Goal: Task Accomplishment & Management: Use online tool/utility

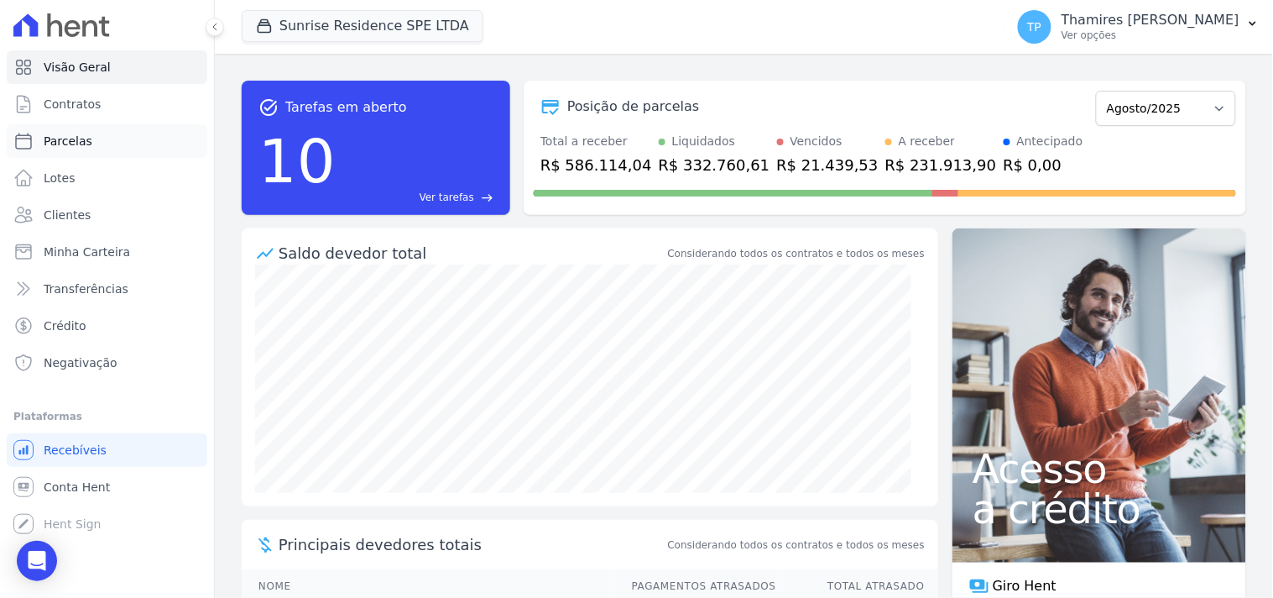
click at [149, 146] on link "Parcelas" at bounding box center [107, 141] width 201 height 34
select select
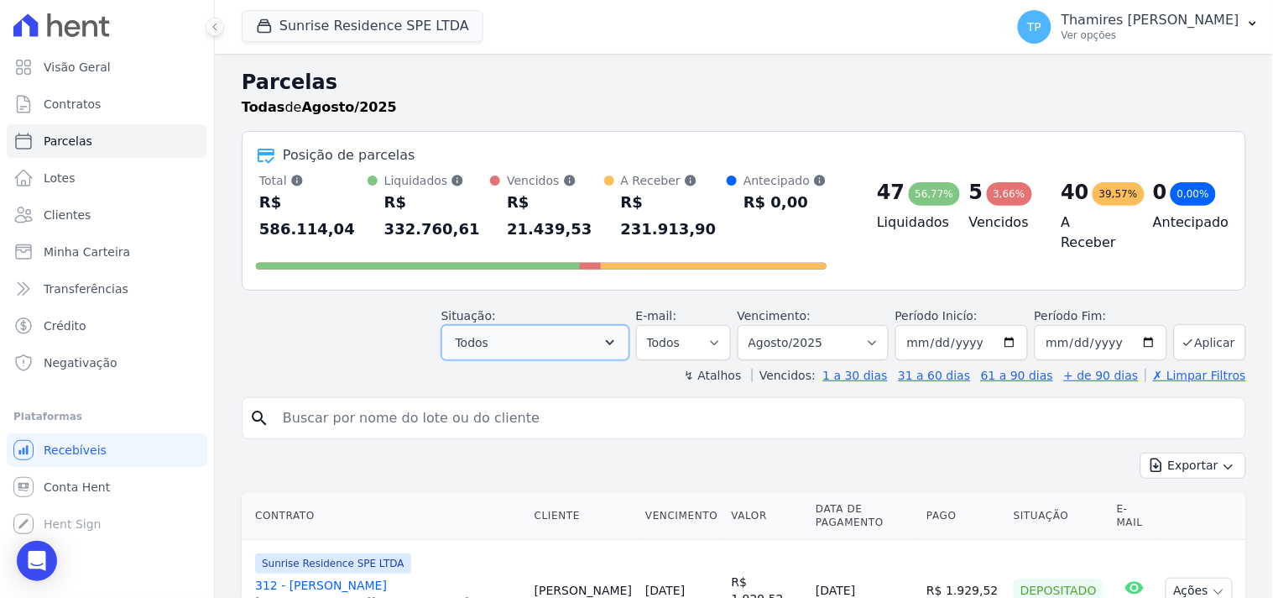
click at [543, 325] on button "Todos" at bounding box center [536, 342] width 188 height 35
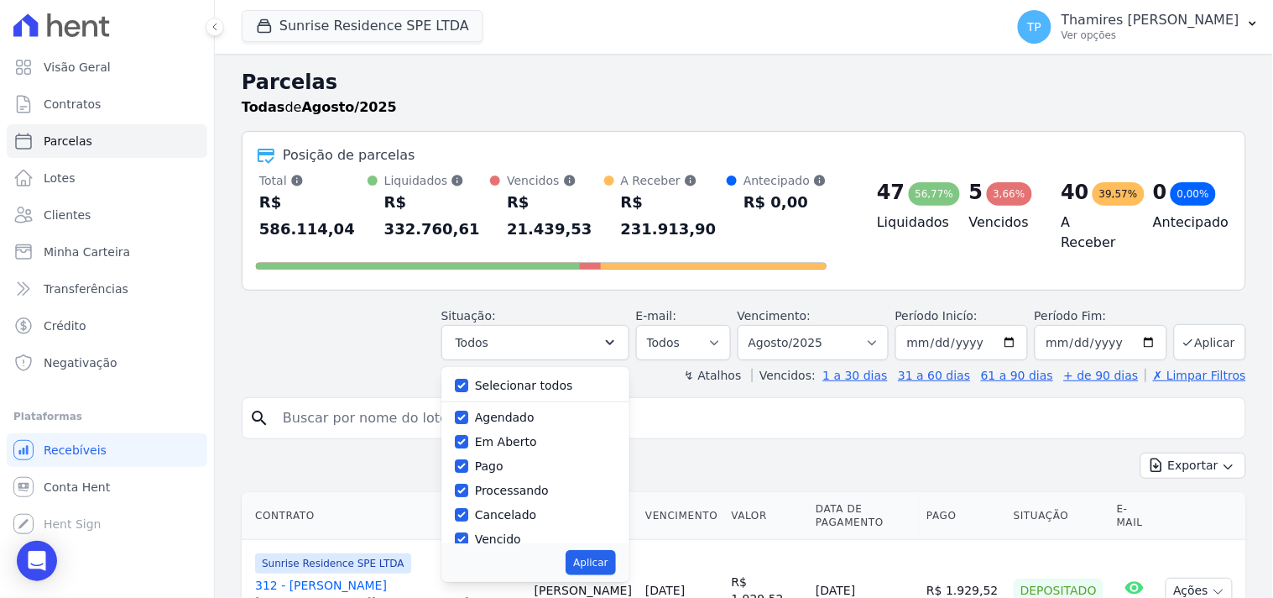
click at [552, 379] on label "Selecionar todos" at bounding box center [524, 385] width 98 height 13
click at [468, 379] on input "Selecionar todos" at bounding box center [461, 385] width 13 height 13
checkbox input "false"
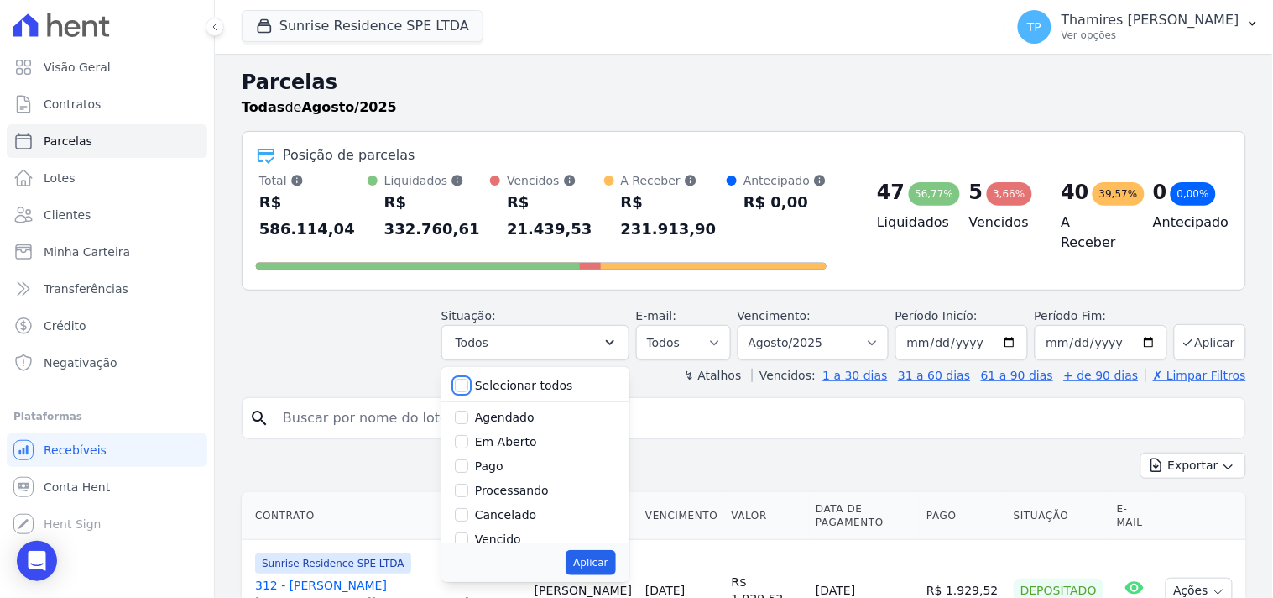
checkbox input "false"
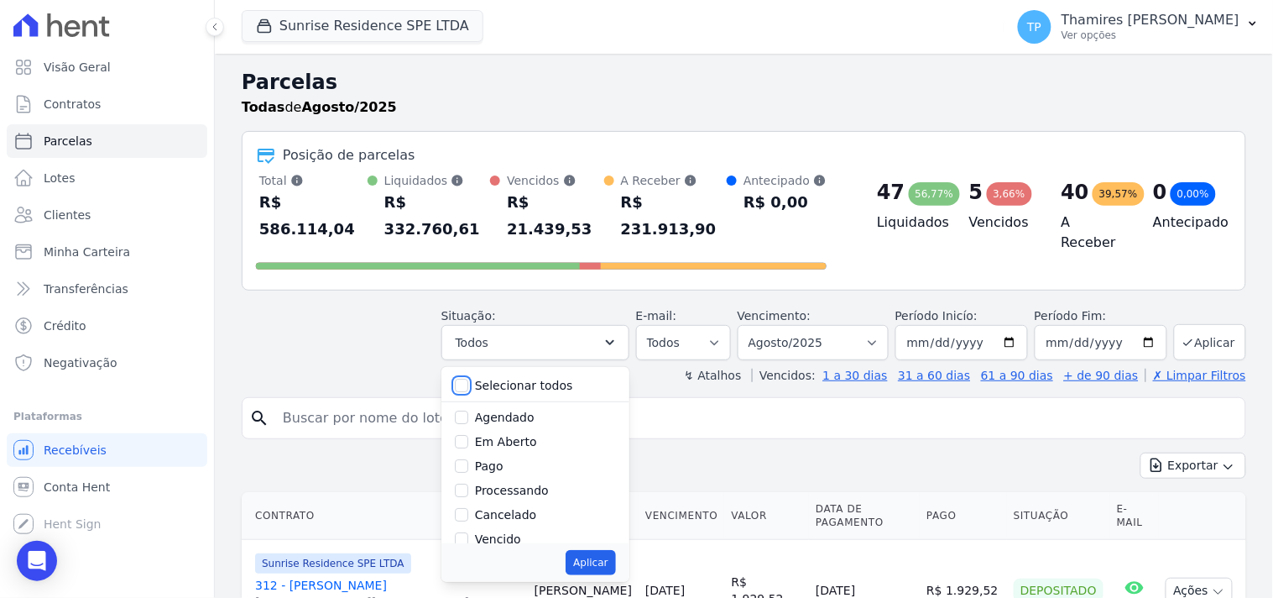
checkbox input "false"
click at [495, 459] on label "Pago" at bounding box center [489, 465] width 29 height 13
click at [468, 459] on input "Pago" at bounding box center [461, 465] width 13 height 13
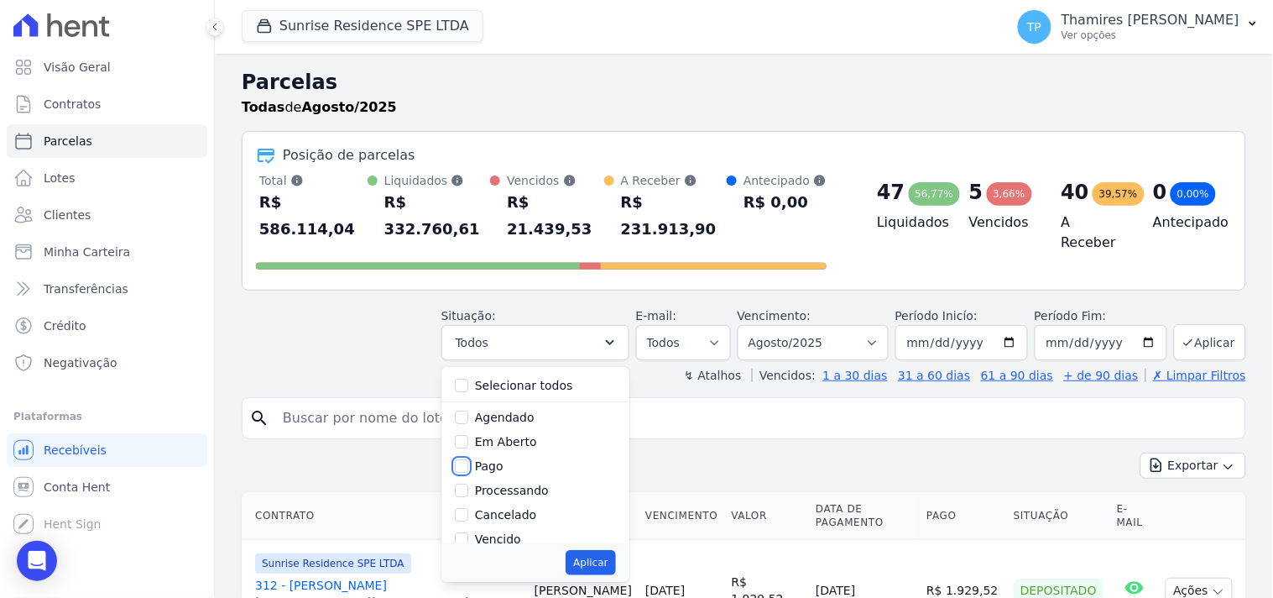
checkbox input "true"
click at [602, 550] on button "Aplicar" at bounding box center [591, 562] width 50 height 25
select select "paid"
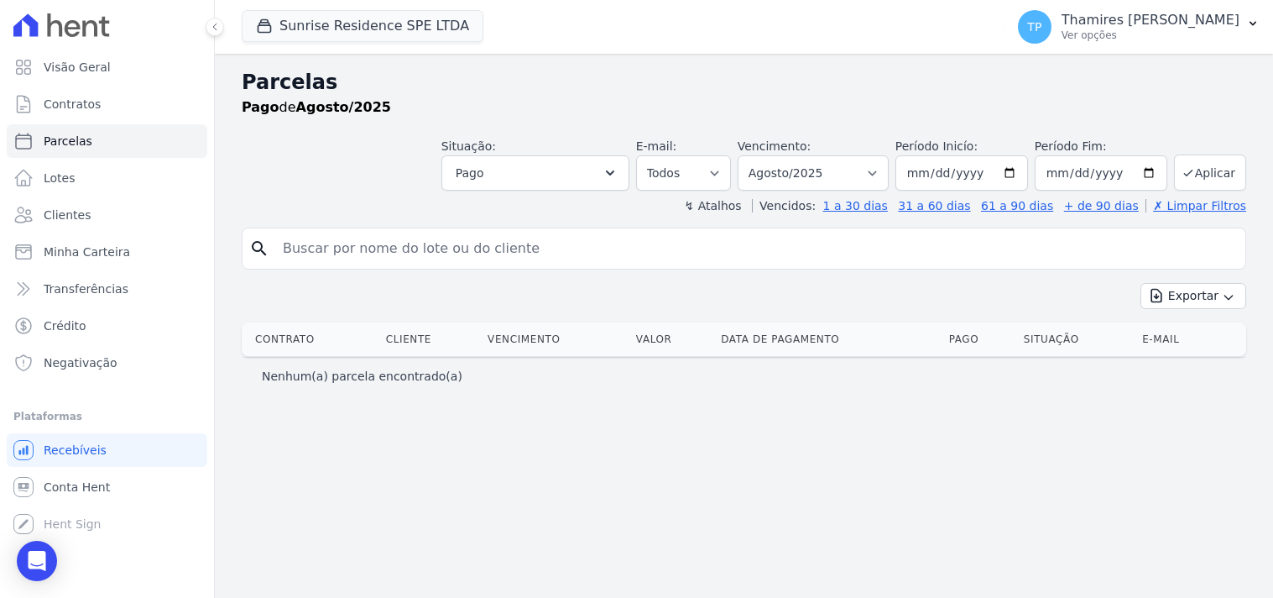
select select
click at [552, 171] on button "Pago" at bounding box center [536, 172] width 188 height 35
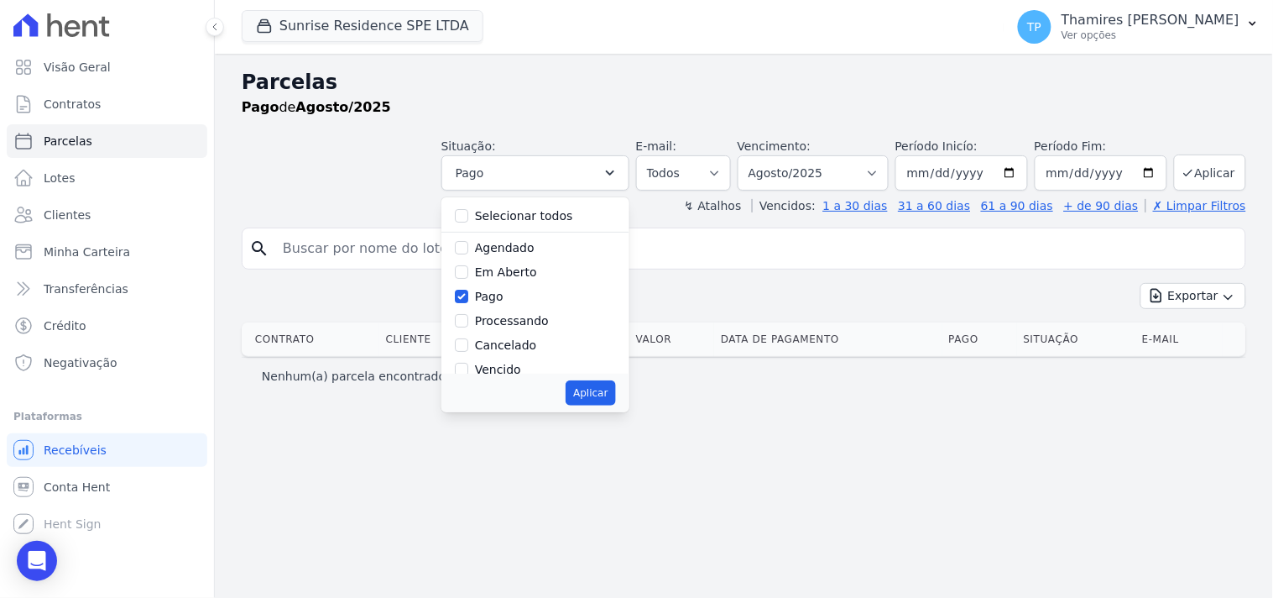
click at [504, 295] on label "Pago" at bounding box center [489, 296] width 29 height 13
click at [468, 295] on input "Pago" at bounding box center [461, 296] width 13 height 13
checkbox input "false"
click at [539, 205] on div "Selecionar todos" at bounding box center [535, 216] width 161 height 24
click at [560, 218] on label "Selecionar todos" at bounding box center [524, 215] width 98 height 13
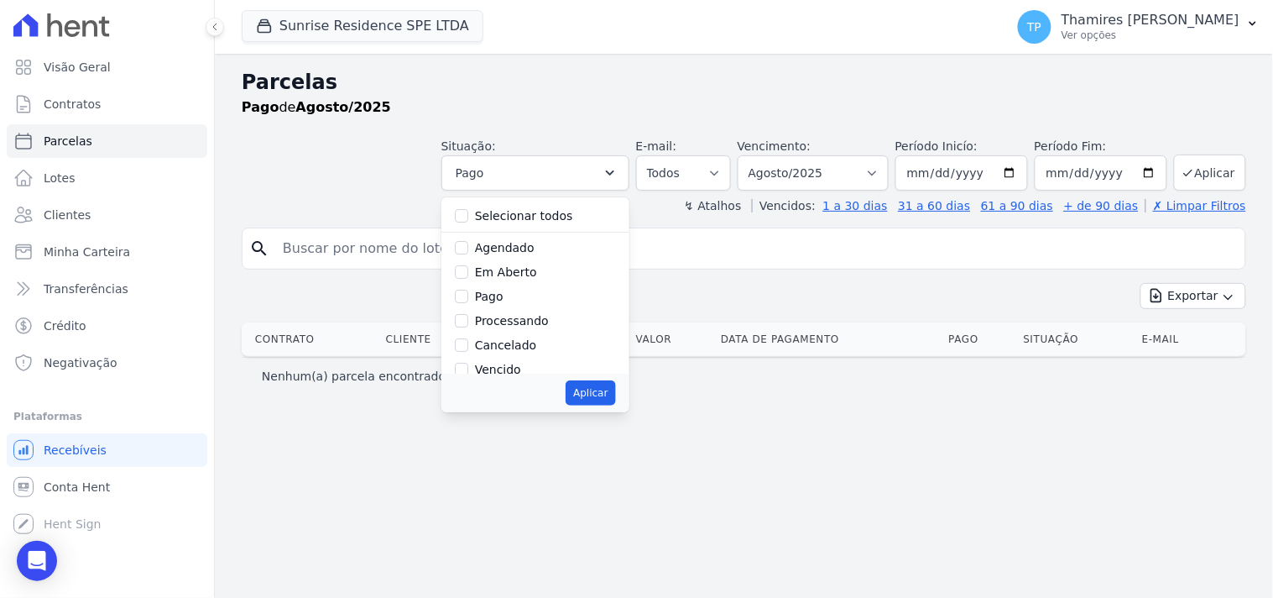
click at [468, 218] on input "Selecionar todos" at bounding box center [461, 215] width 13 height 13
checkbox input "true"
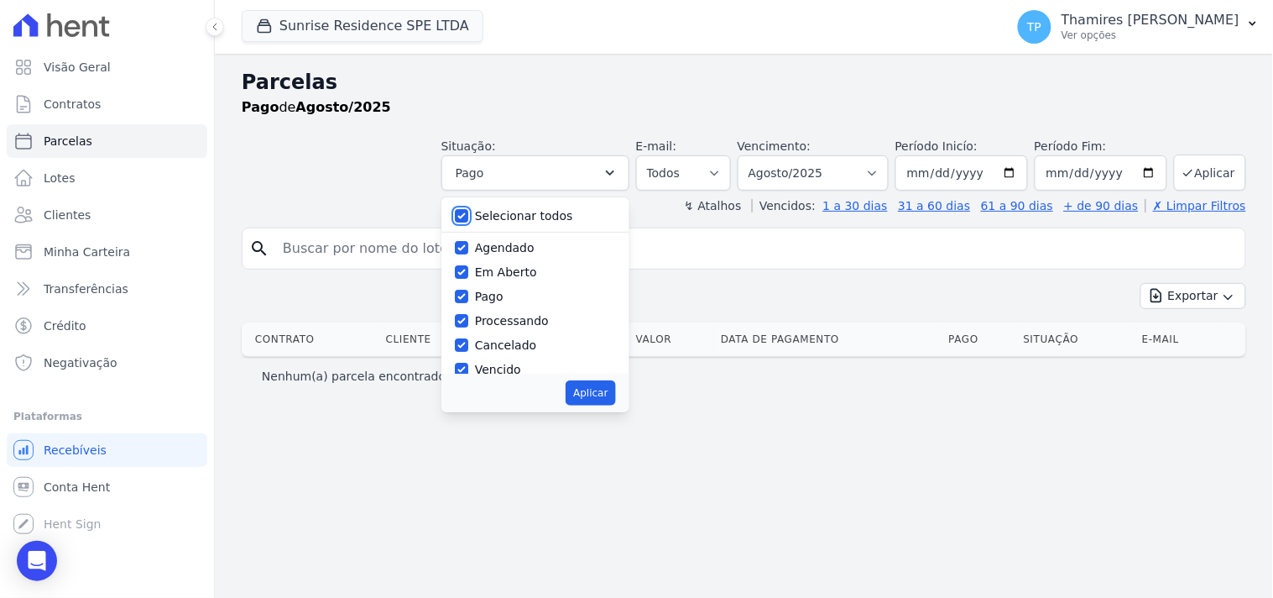
checkbox input "true"
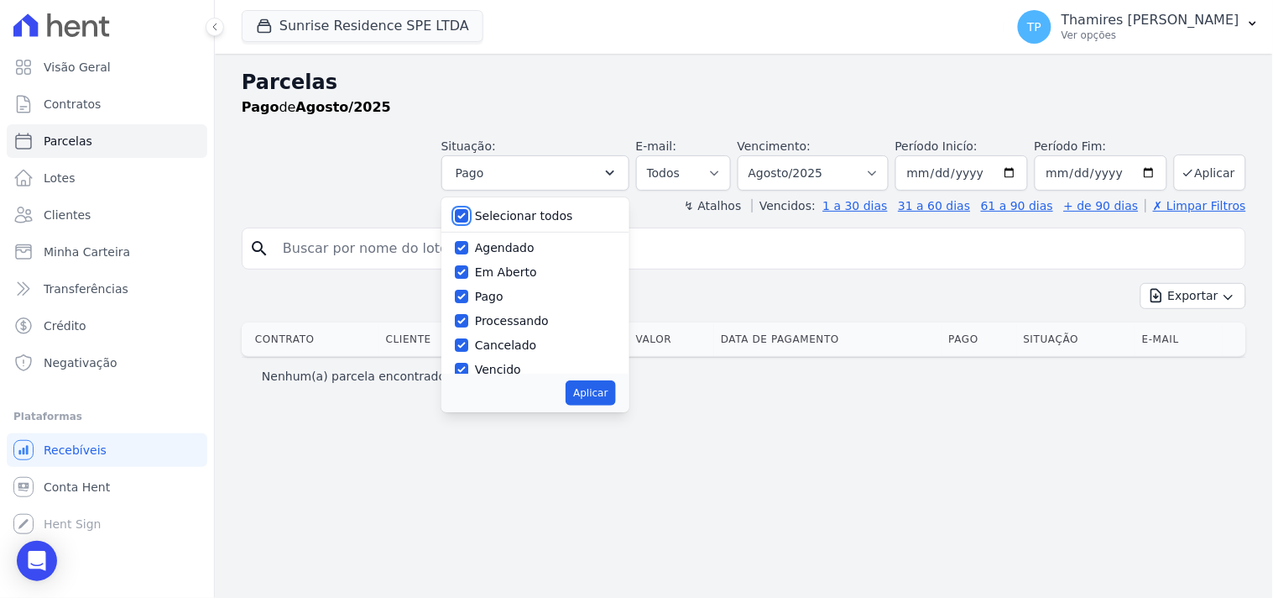
checkbox input "true"
click at [531, 216] on label "Selecionar todos" at bounding box center [524, 215] width 98 height 13
click at [468, 216] on input "Selecionar todos" at bounding box center [461, 215] width 13 height 13
checkbox input "false"
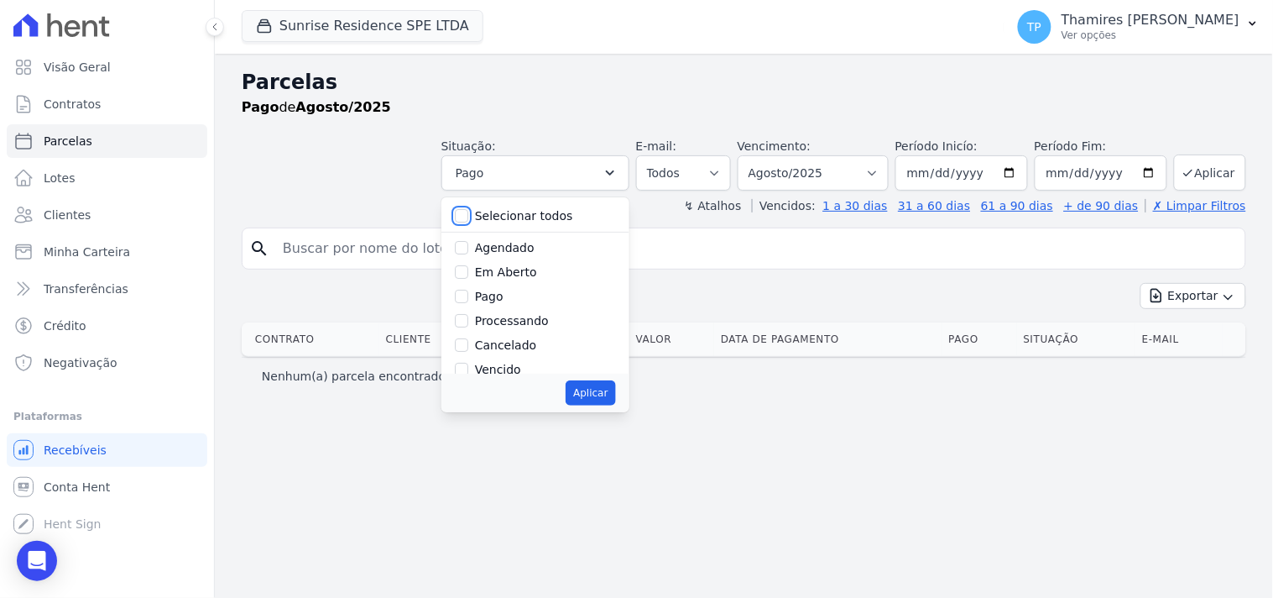
checkbox input "false"
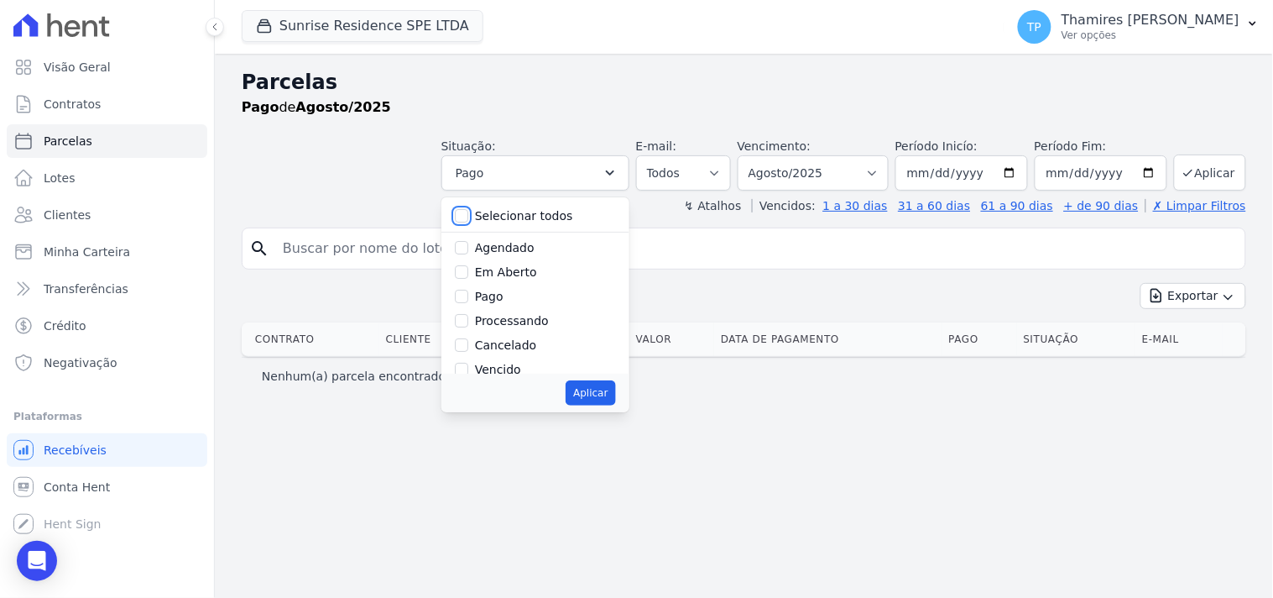
checkbox input "false"
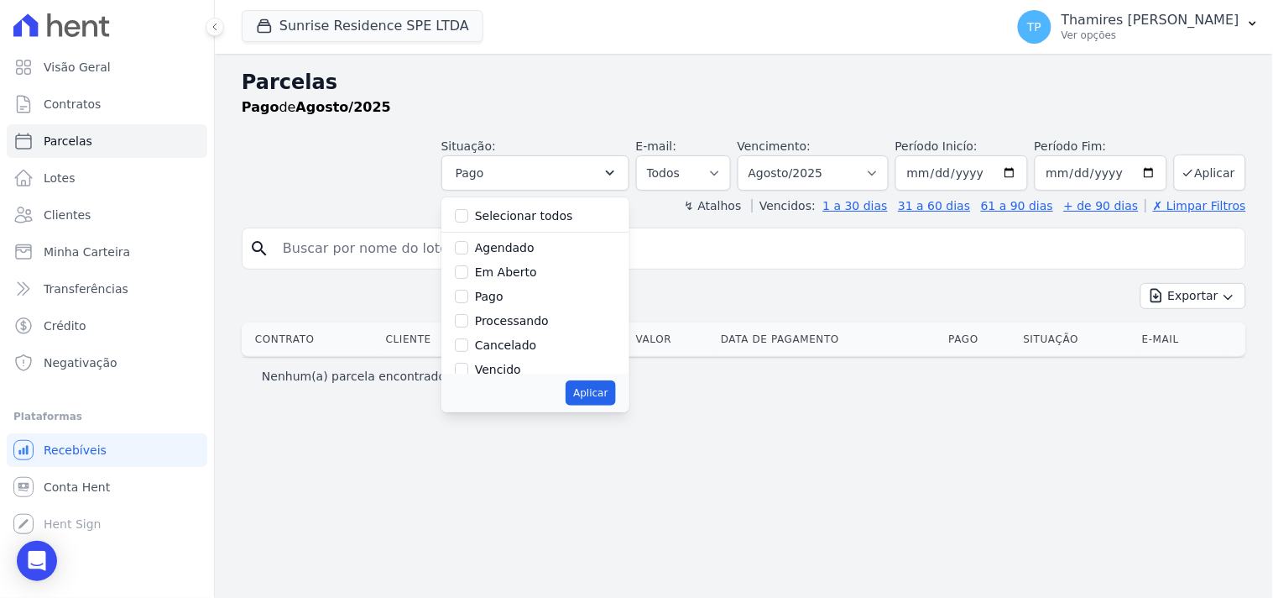
click at [521, 368] on label "Vencido" at bounding box center [498, 369] width 46 height 13
click at [468, 368] on input "Vencido" at bounding box center [461, 369] width 13 height 13
checkbox input "true"
click at [614, 391] on button "Aplicar" at bounding box center [591, 392] width 50 height 25
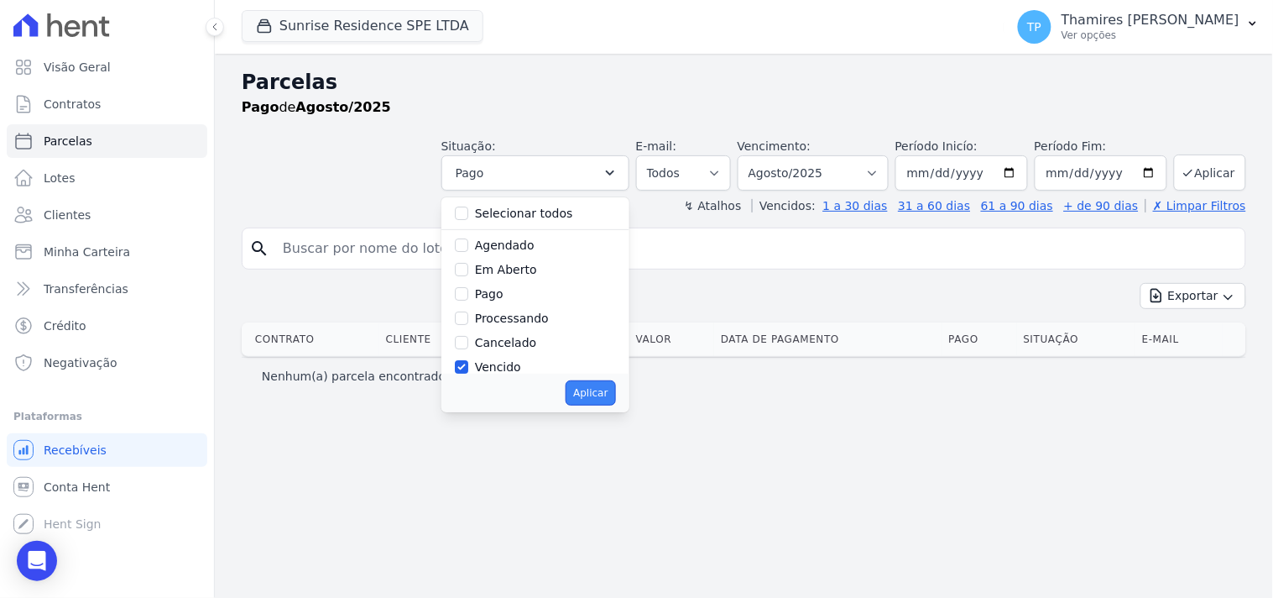
select select "overdue"
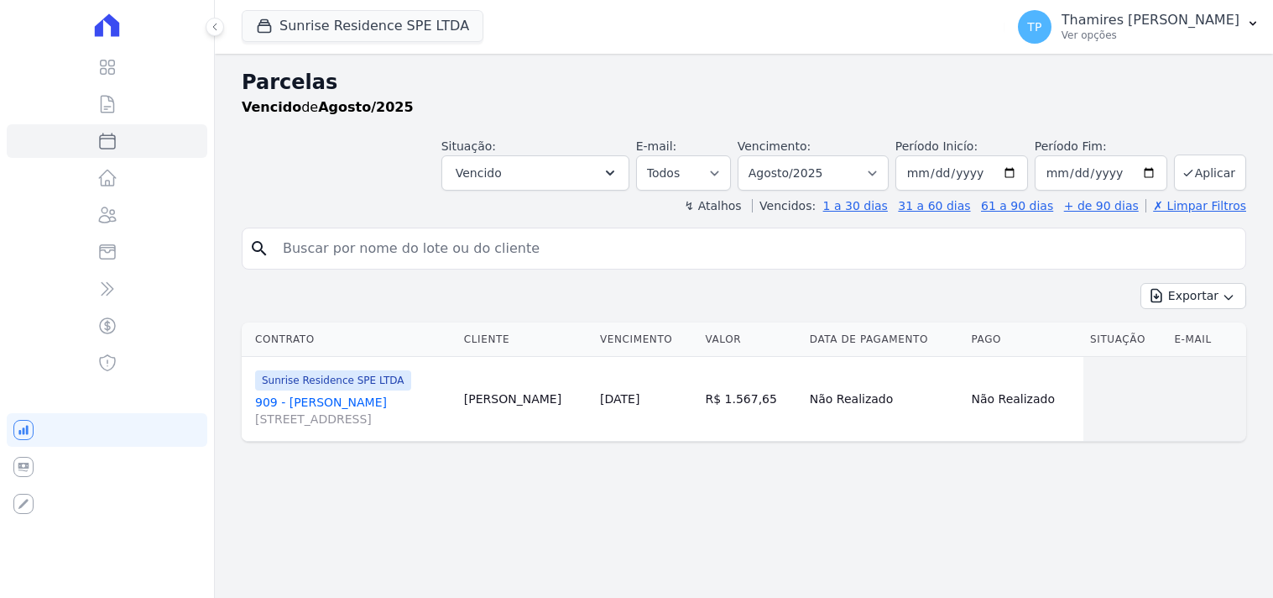
select select
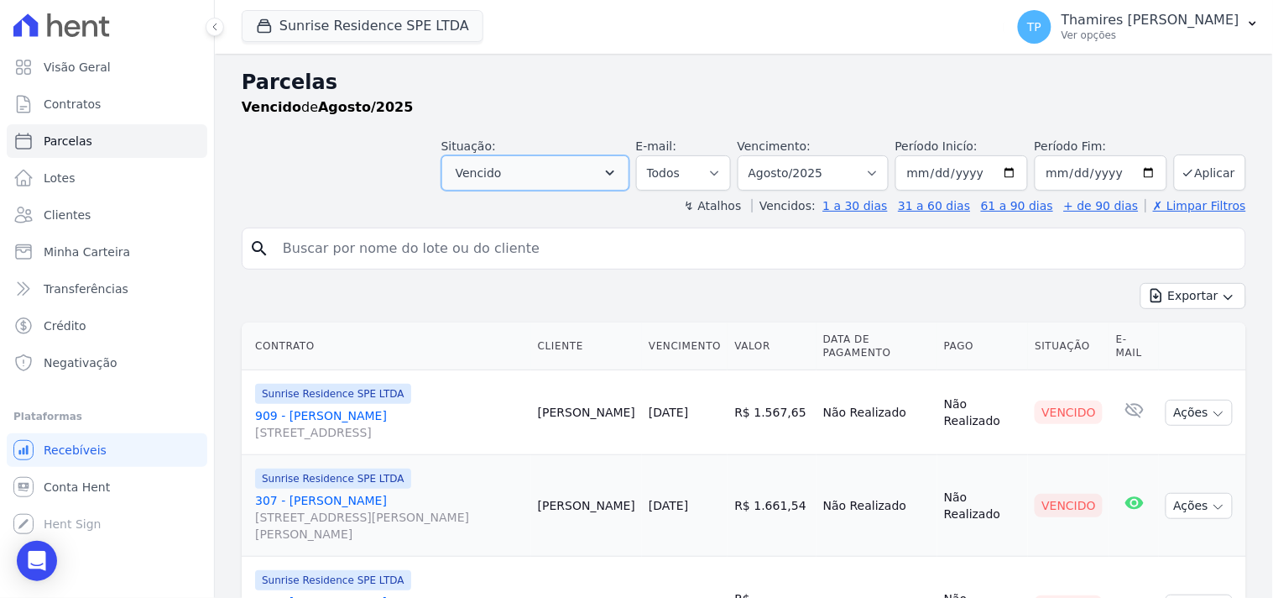
click at [497, 170] on span "Vencido" at bounding box center [479, 173] width 46 height 20
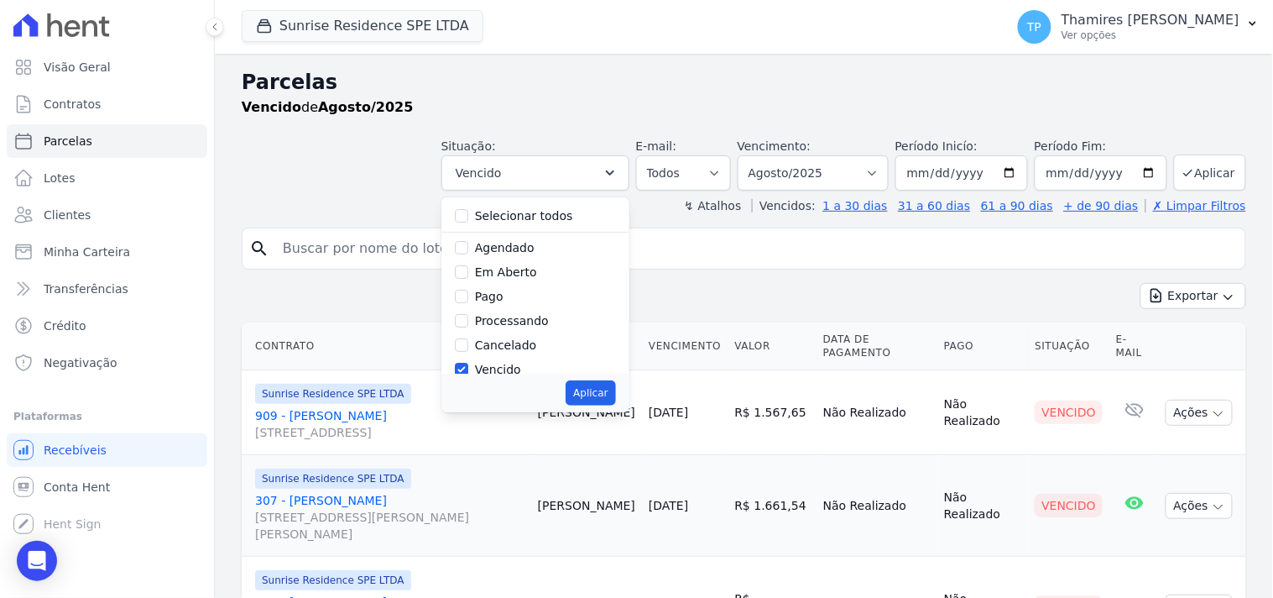
click at [494, 209] on label "Selecionar todos" at bounding box center [524, 215] width 98 height 13
click at [468, 209] on input "Selecionar todos" at bounding box center [461, 215] width 13 height 13
checkbox input "true"
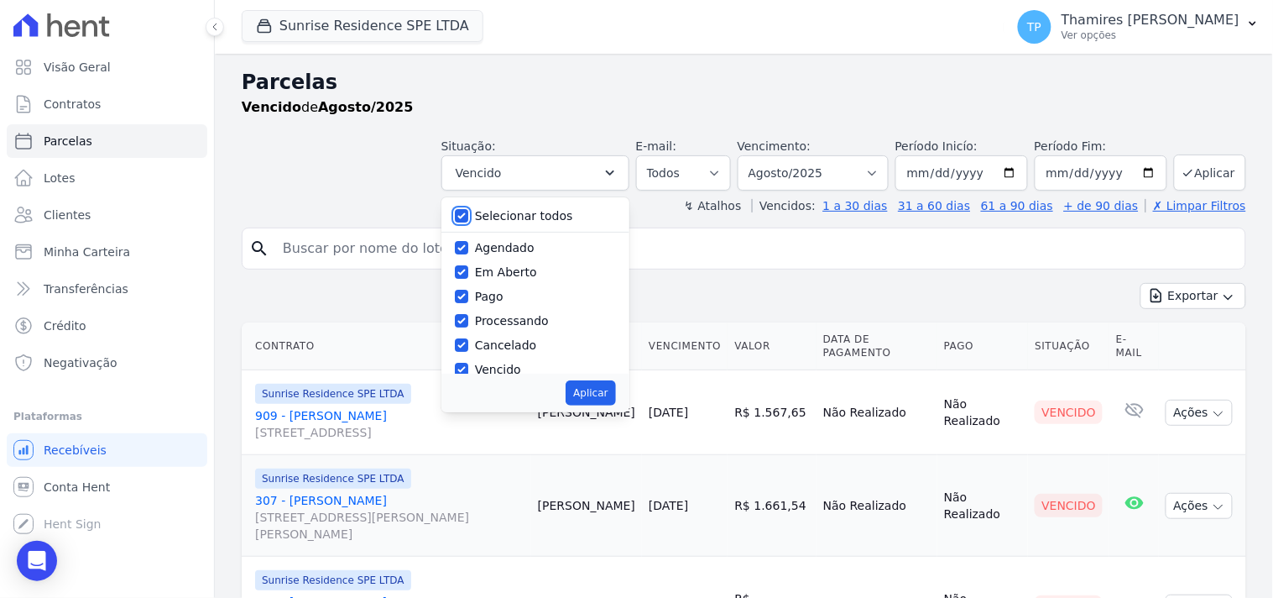
checkbox input "true"
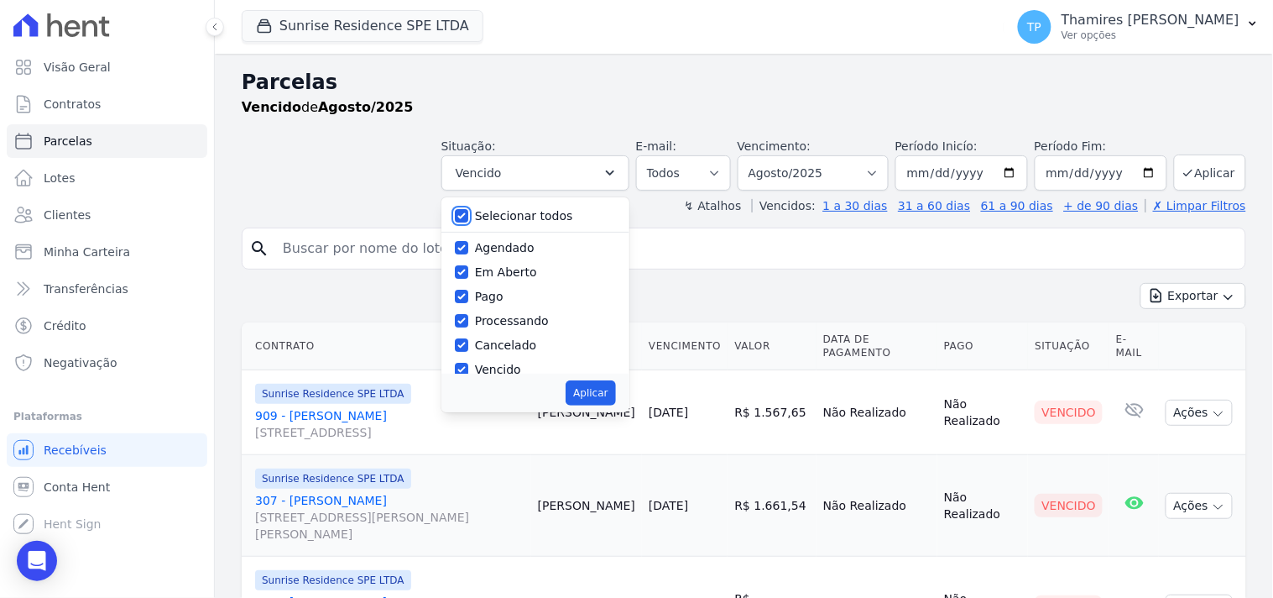
checkbox input "true"
click at [589, 398] on button "Aplicar" at bounding box center [591, 392] width 50 height 25
select select "scheduled"
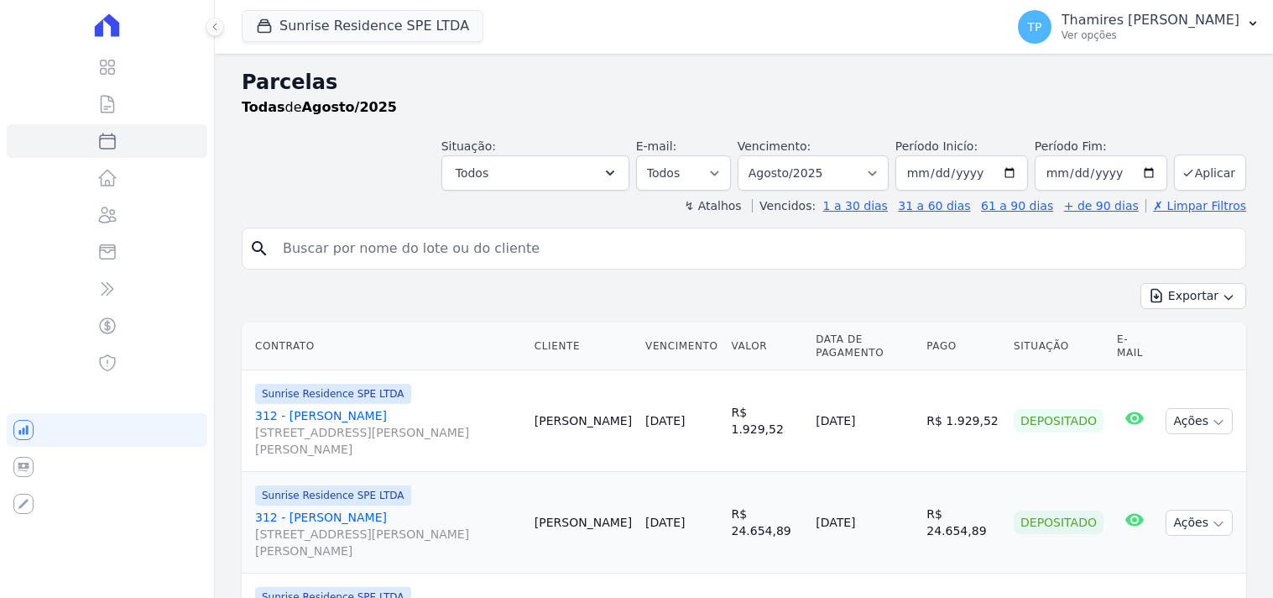
select select
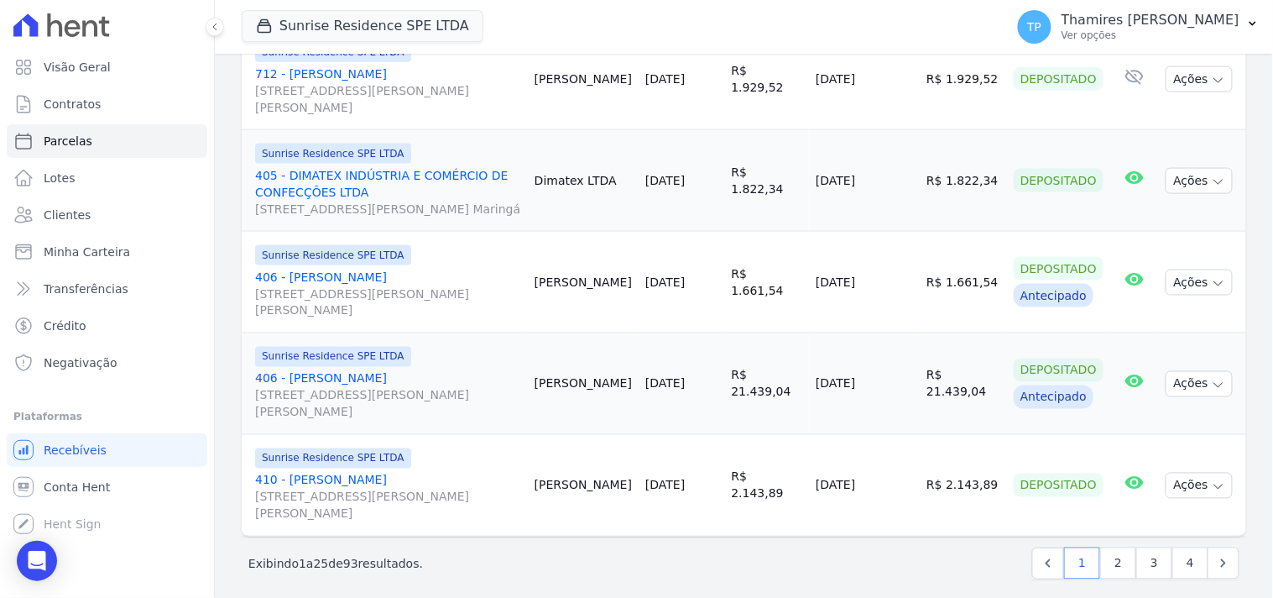
scroll to position [2235, 0]
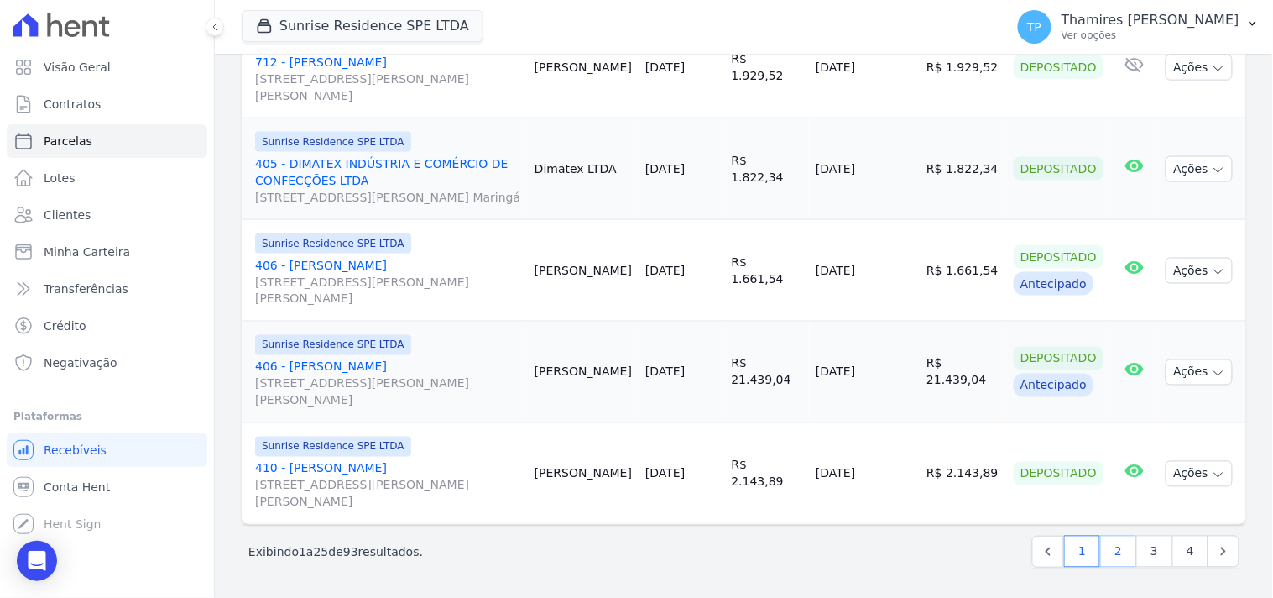
click at [1118, 555] on link "2" at bounding box center [1119, 552] width 36 height 32
select select
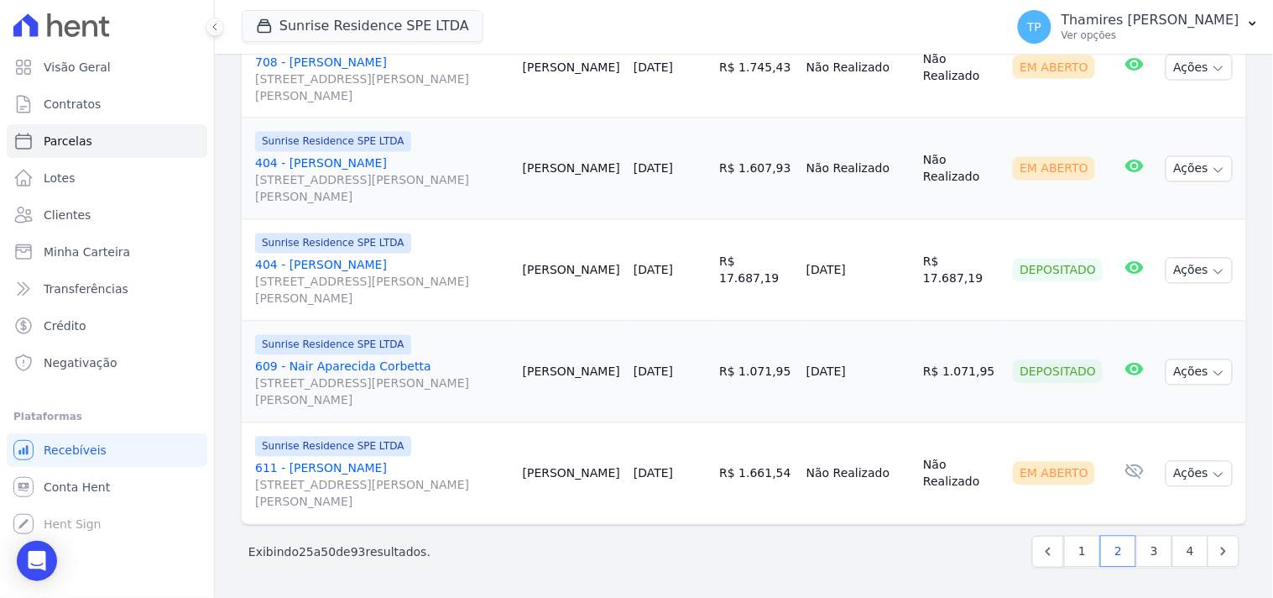
scroll to position [2387, 0]
click at [1139, 551] on link "3" at bounding box center [1155, 552] width 36 height 32
select select
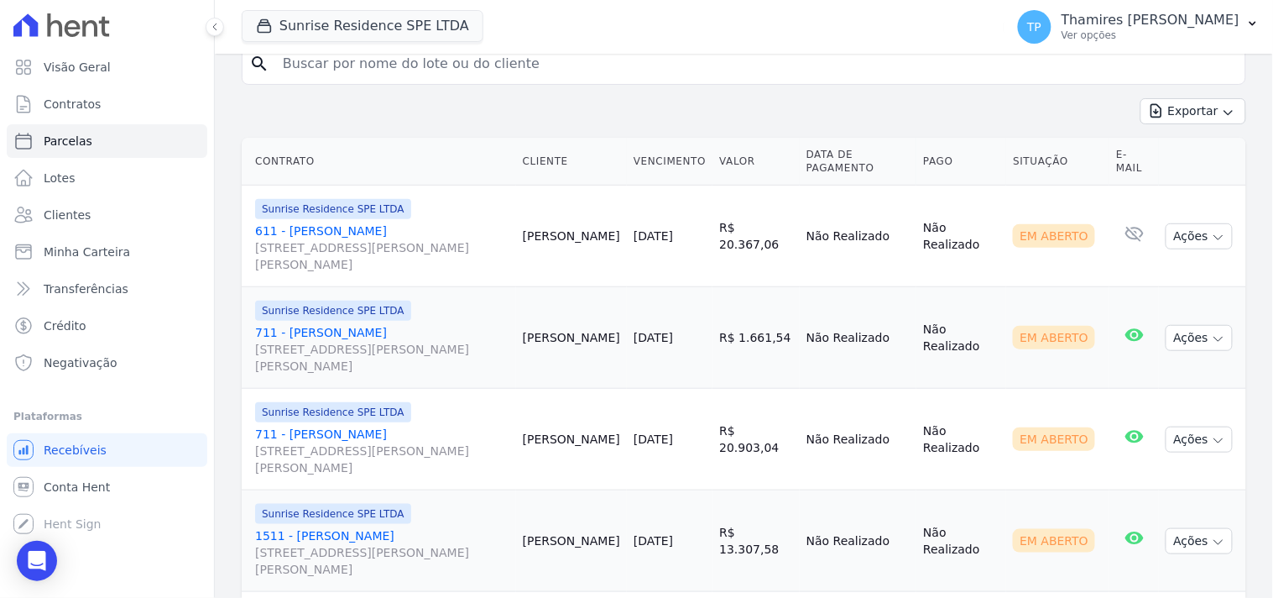
scroll to position [186, 0]
drag, startPoint x: 730, startPoint y: 463, endPoint x: 797, endPoint y: 454, distance: 67.7
click at [797, 454] on tr "Sunrise Residence SPE LTDA 711 - Evandro Antônio Batalini Rua Anacleto Luiz de …" at bounding box center [744, 438] width 1005 height 102
click at [759, 473] on td "R$ 20.903,04" at bounding box center [756, 438] width 87 height 102
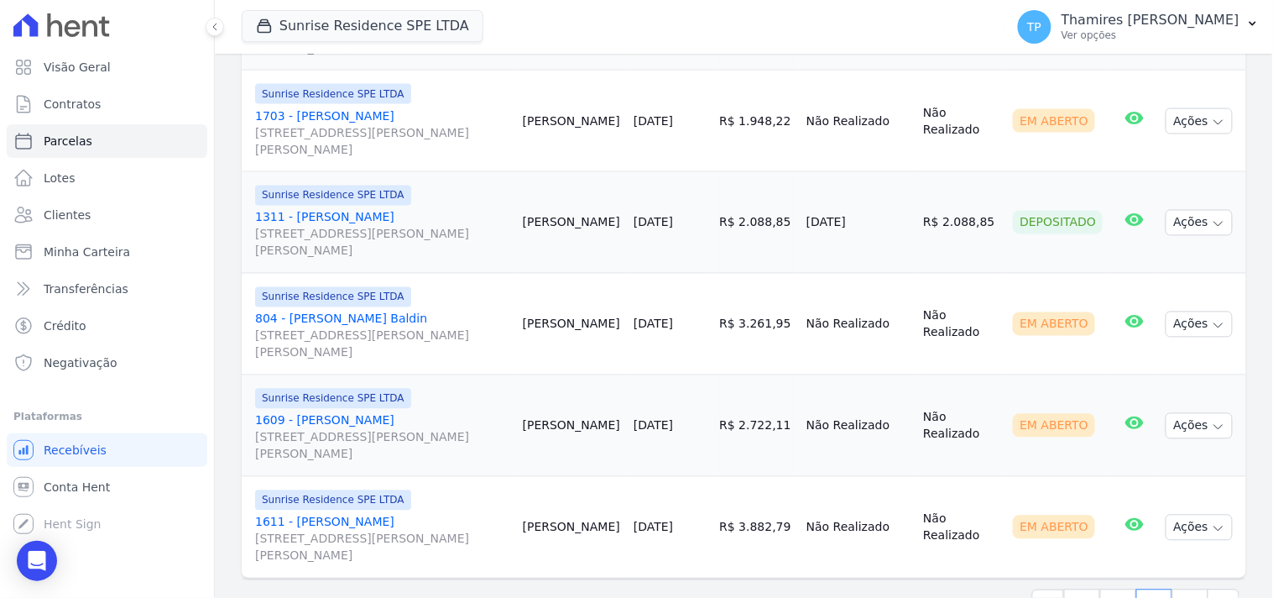
scroll to position [2387, 0]
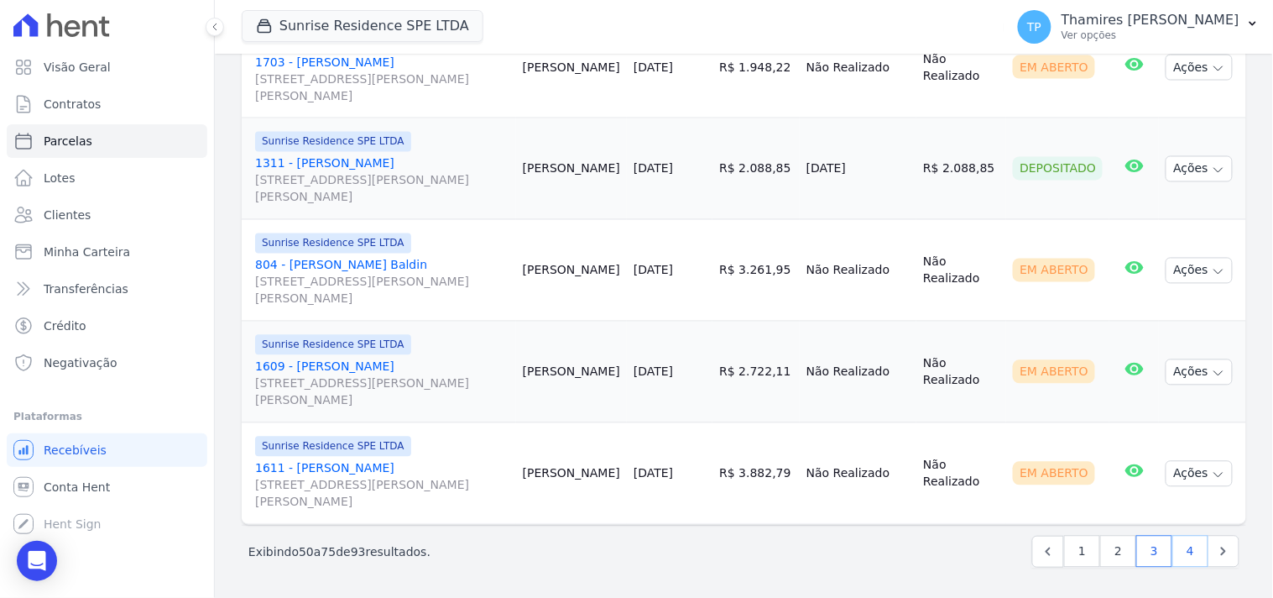
click at [1173, 554] on link "4" at bounding box center [1191, 552] width 36 height 32
select select
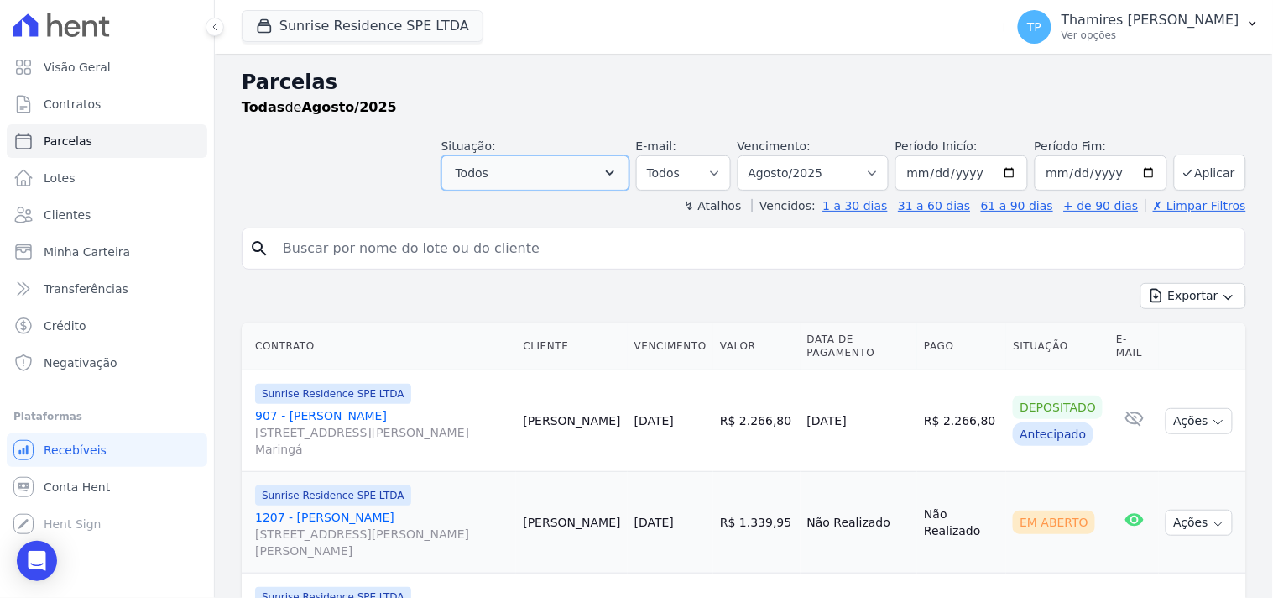
click at [531, 179] on button "Todos" at bounding box center [536, 172] width 188 height 35
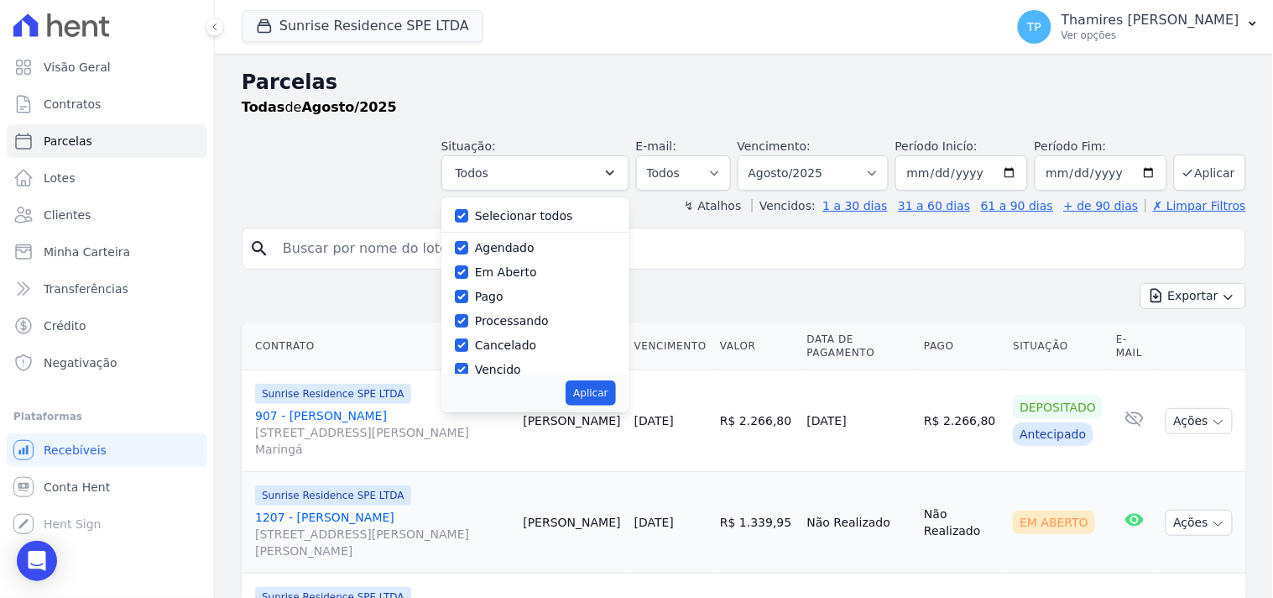
click at [516, 216] on label "Selecionar todos" at bounding box center [524, 215] width 98 height 13
click at [468, 216] on input "Selecionar todos" at bounding box center [461, 215] width 13 height 13
checkbox input "false"
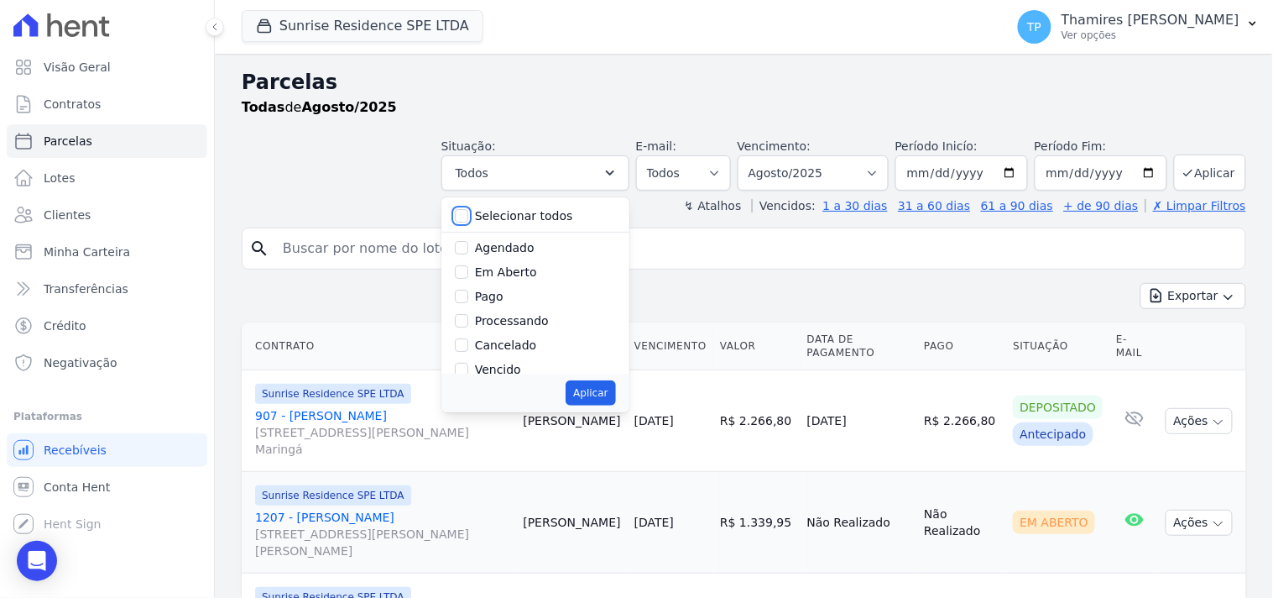
checkbox input "false"
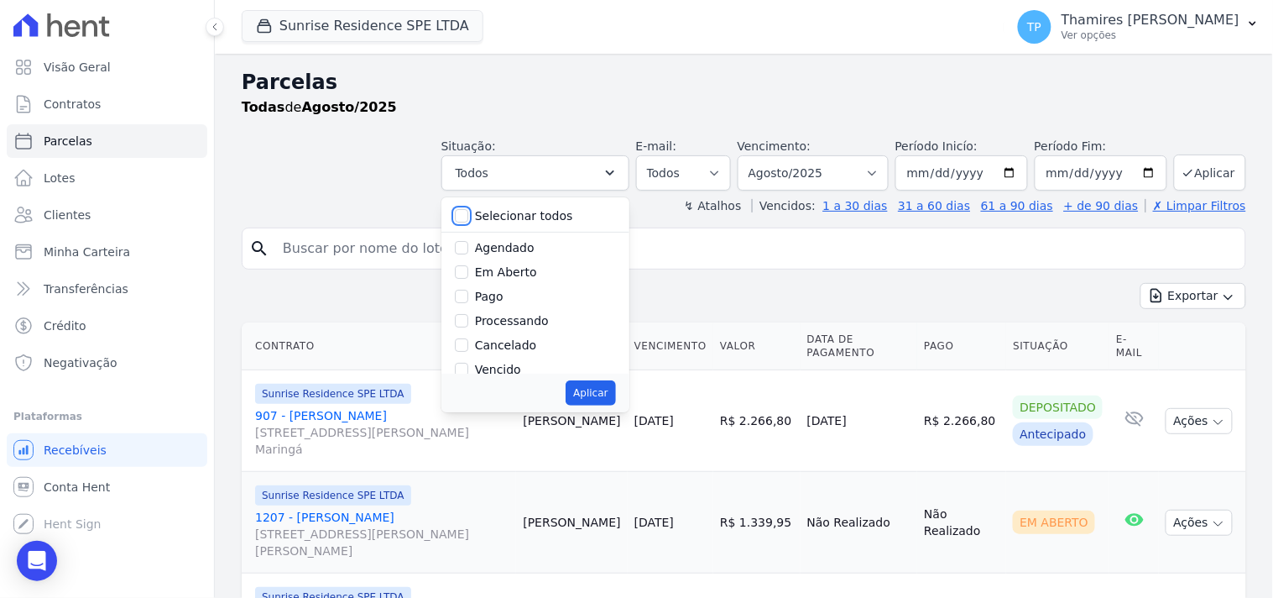
checkbox input "false"
click at [510, 367] on label "Vencido" at bounding box center [498, 369] width 46 height 13
click at [468, 367] on input "Vencido" at bounding box center [461, 369] width 13 height 13
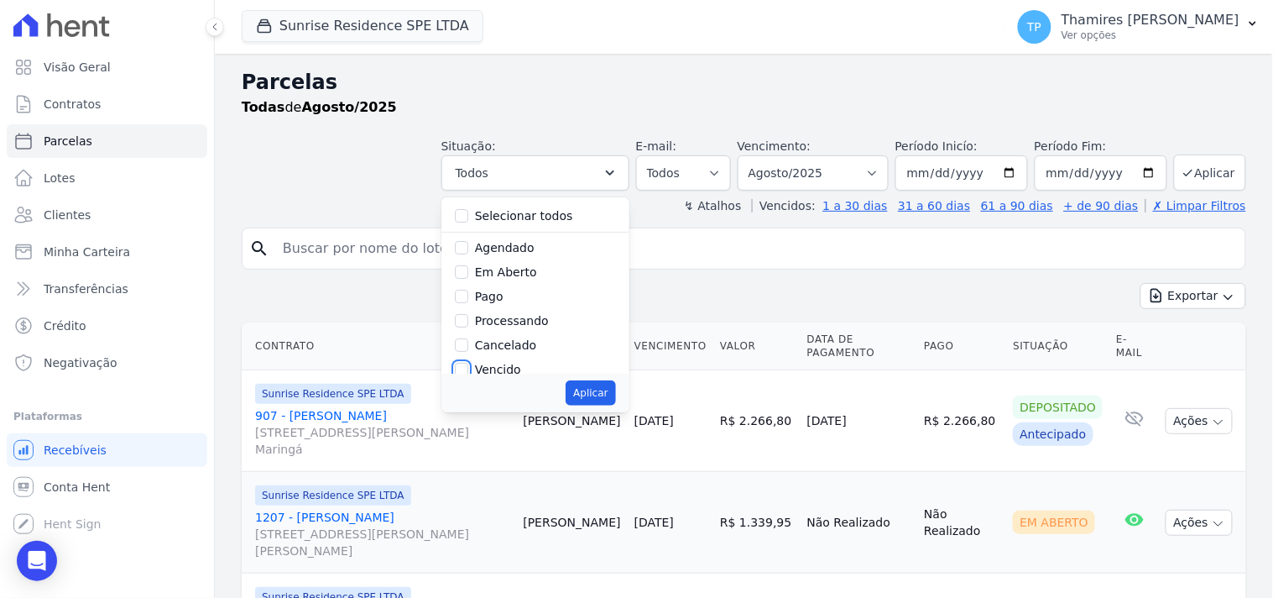
checkbox input "true"
click at [613, 383] on button "Aplicar" at bounding box center [591, 392] width 50 height 25
select select "overdue"
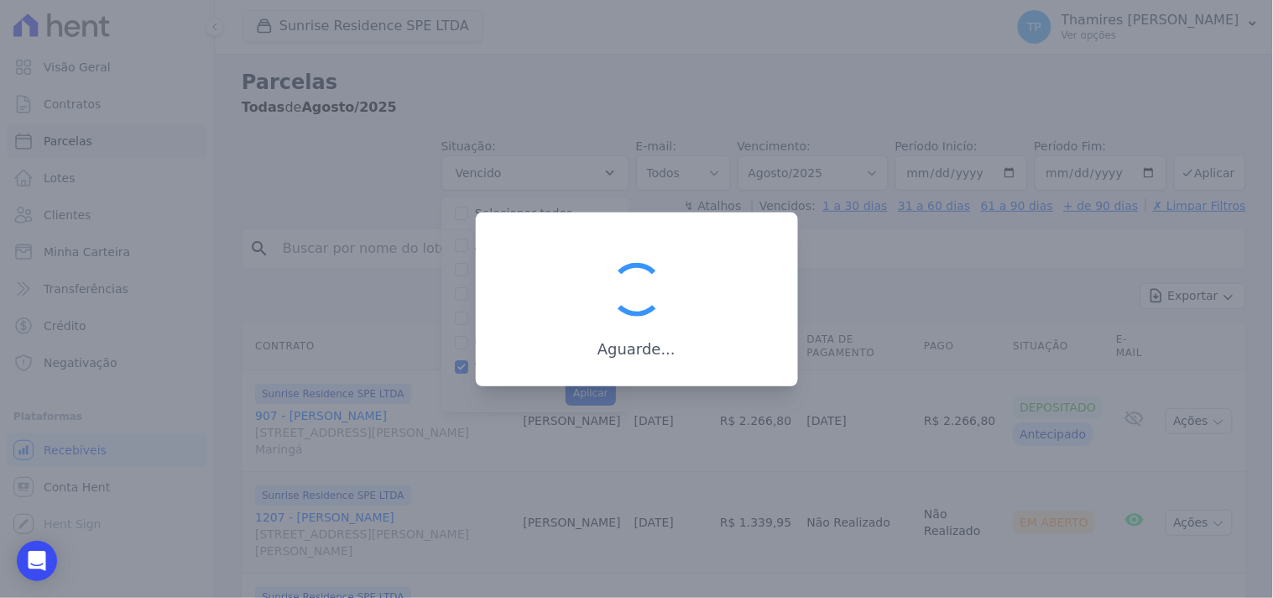
scroll to position [32, 0]
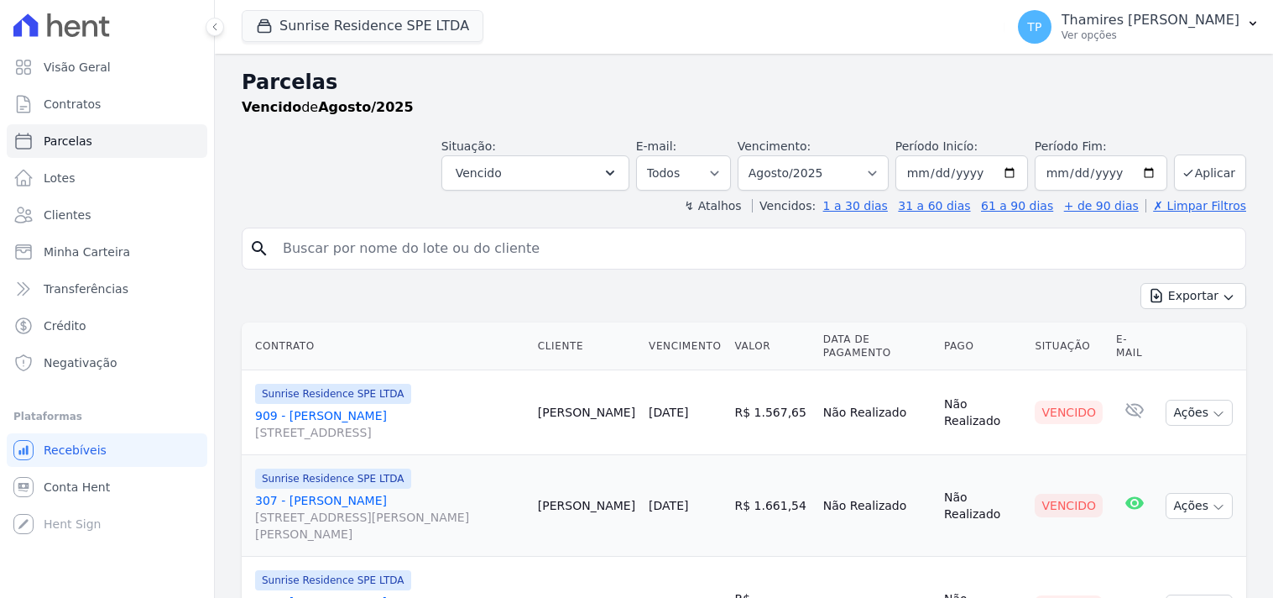
select select
select select "all"
click at [749, 155] on select "Filtrar por período ──────── Todos os meses Fevereiro/2024 Março/2024 Abril/202…" at bounding box center [813, 172] width 151 height 35
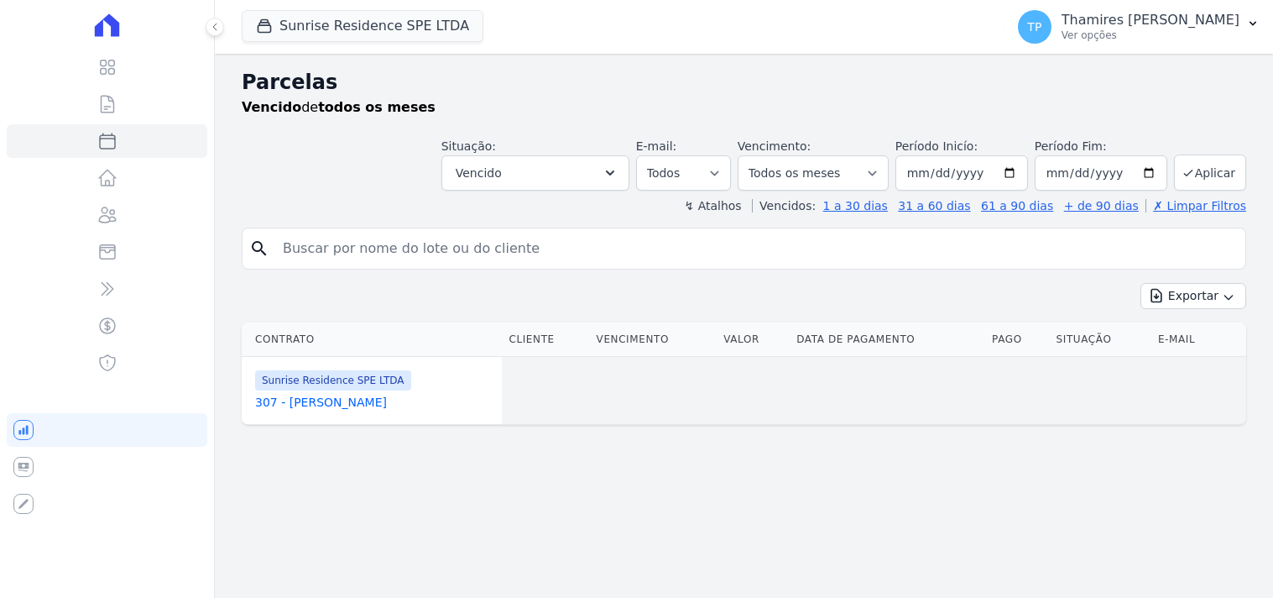
select select
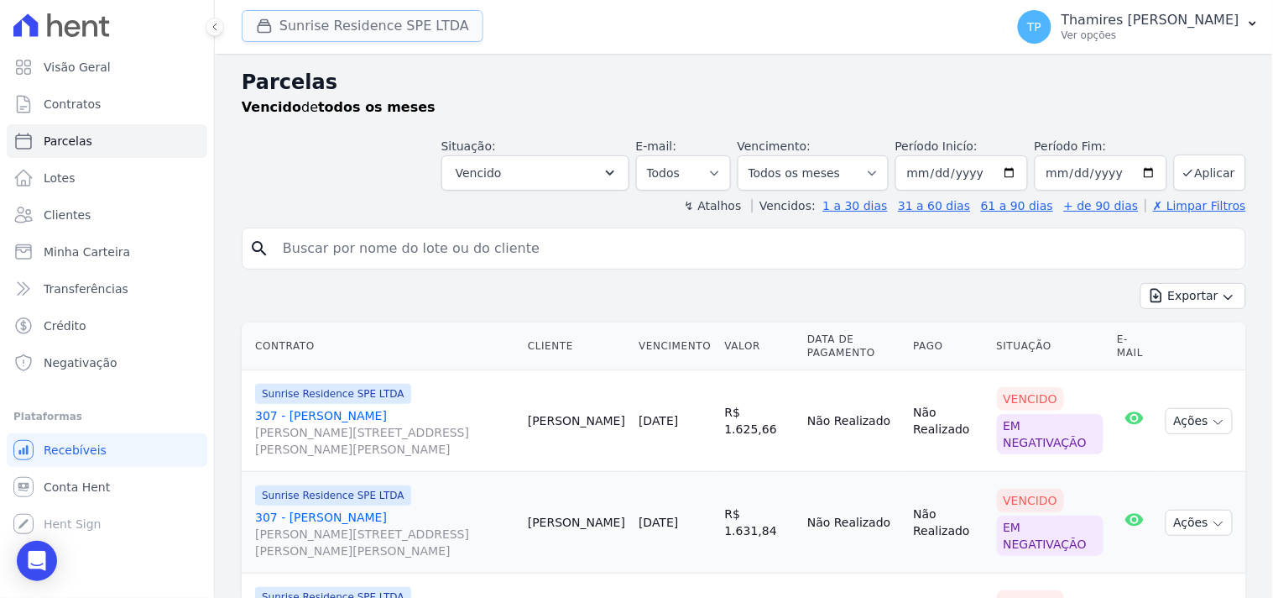
click at [358, 25] on button "Sunrise Residence SPE LTDA" at bounding box center [363, 26] width 242 height 32
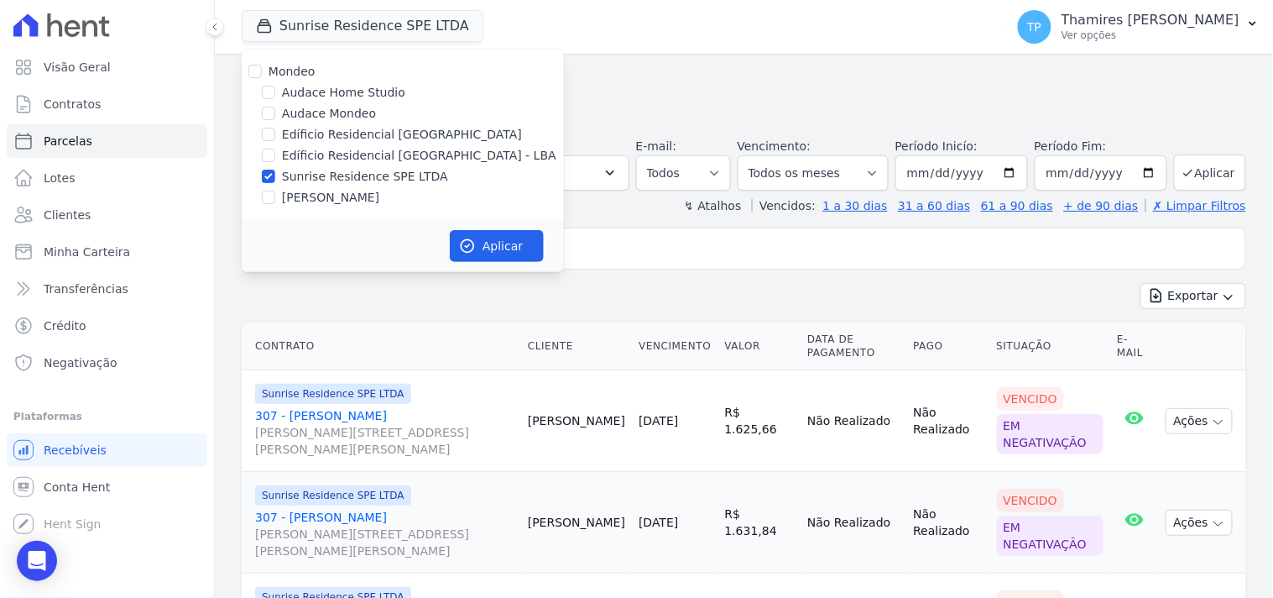
click at [358, 155] on label "Edíficio Residencial [GEOGRAPHIC_DATA] - LBA" at bounding box center [419, 156] width 274 height 18
click at [275, 155] on input "Edíficio Residencial [GEOGRAPHIC_DATA] - LBA" at bounding box center [268, 155] width 13 height 13
checkbox input "true"
click at [365, 177] on label "Sunrise Residence SPE LTDA" at bounding box center [365, 177] width 166 height 18
click at [275, 177] on input "Sunrise Residence SPE LTDA" at bounding box center [268, 176] width 13 height 13
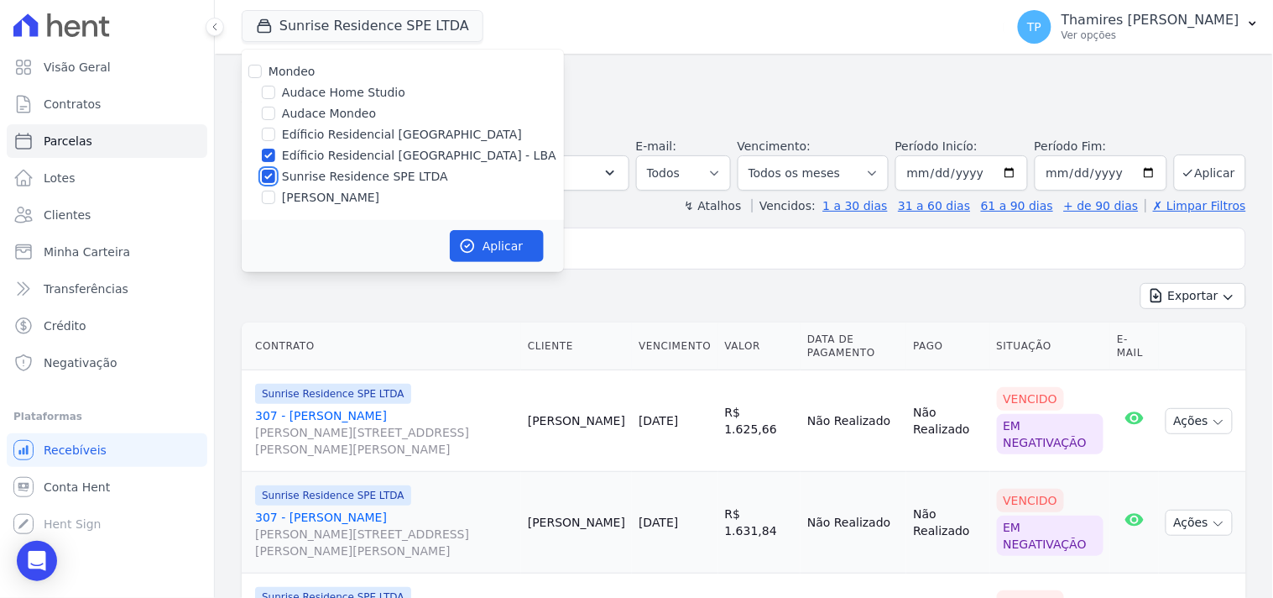
checkbox input "false"
click at [512, 255] on button "Aplicar" at bounding box center [497, 246] width 94 height 32
select select
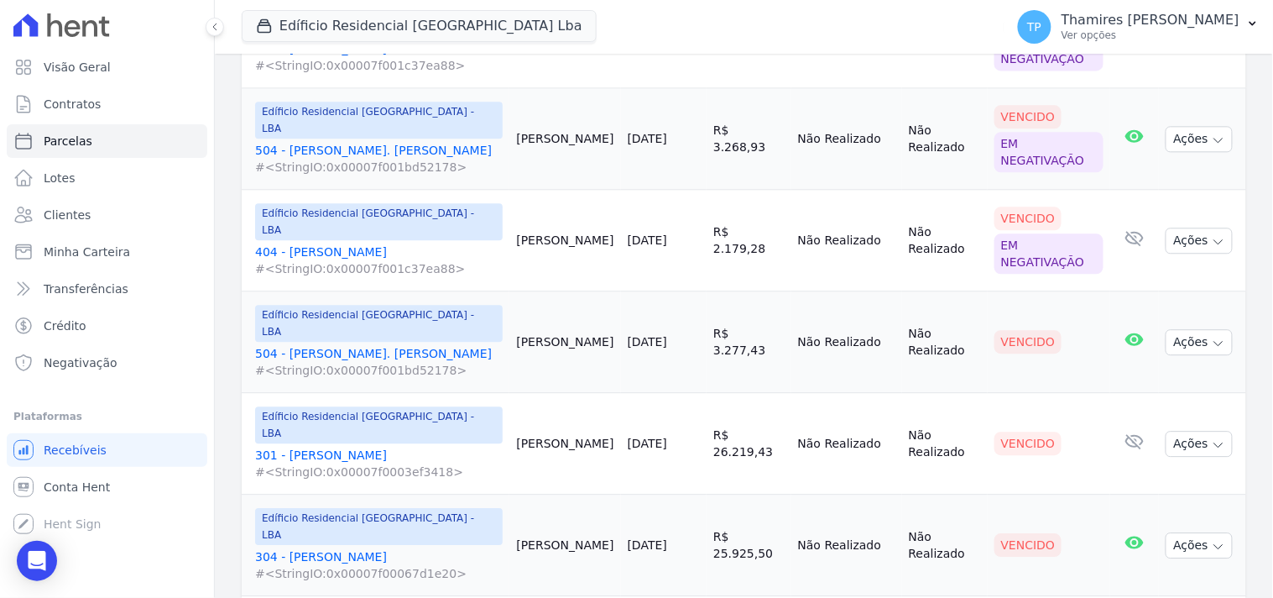
scroll to position [1026, 0]
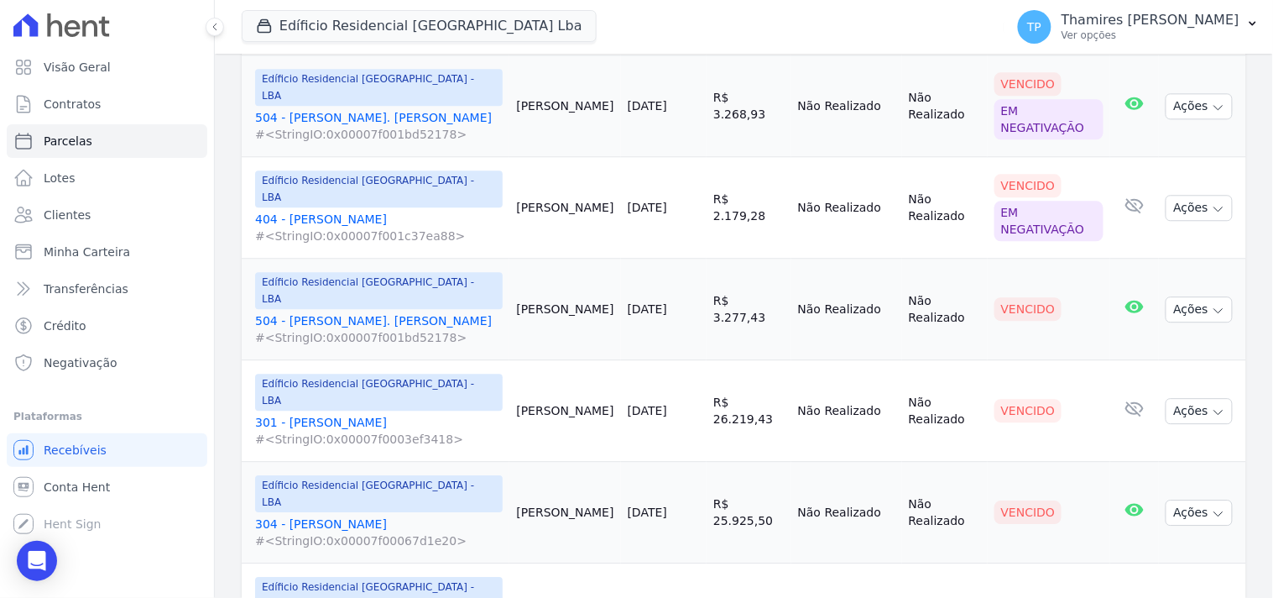
click at [351, 312] on link "504 - [PERSON_NAME]. [PERSON_NAME] #<StringIO:0x00007f001bd52178>" at bounding box center [379, 329] width 248 height 34
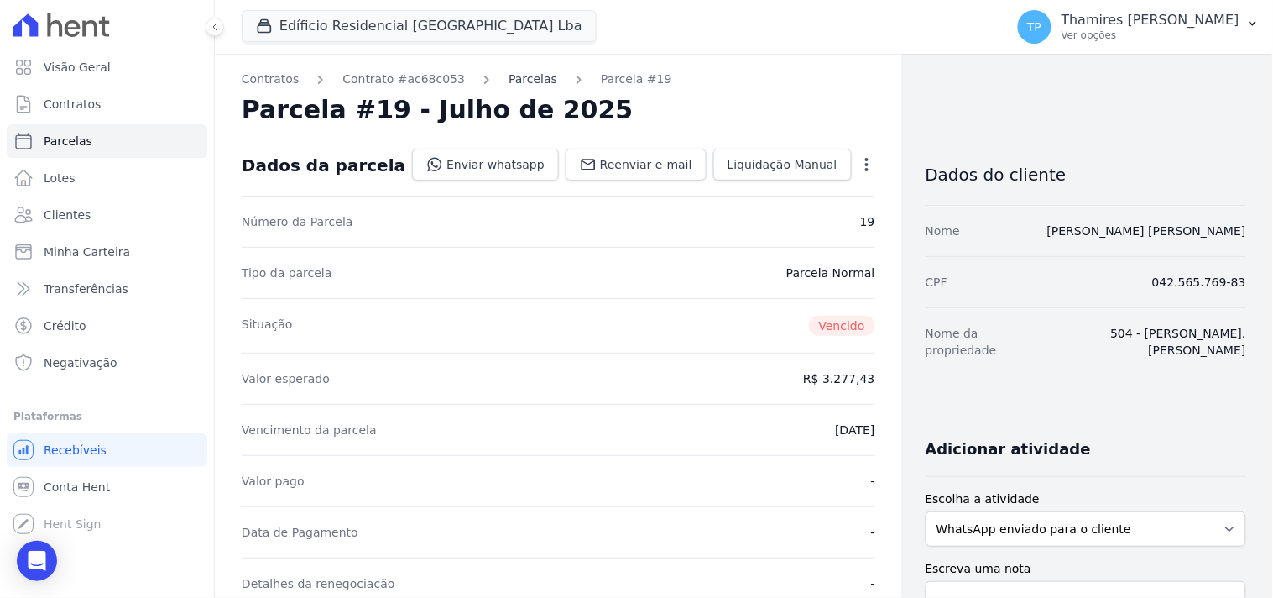
click at [513, 86] on link "Parcelas" at bounding box center [533, 80] width 49 height 18
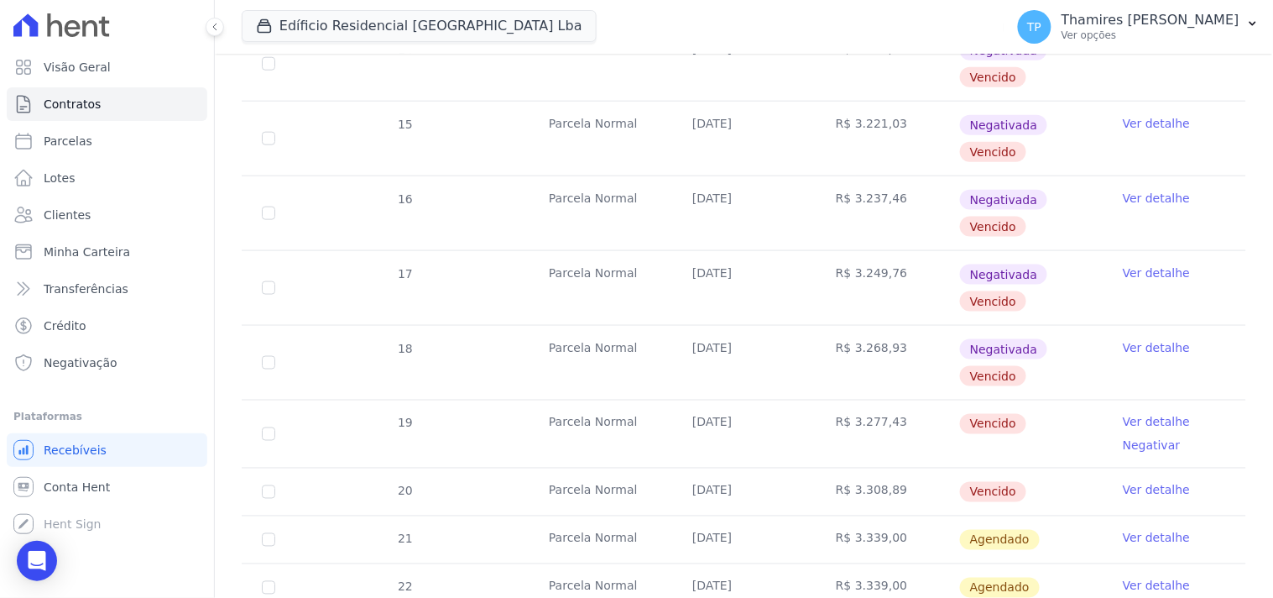
scroll to position [559, 0]
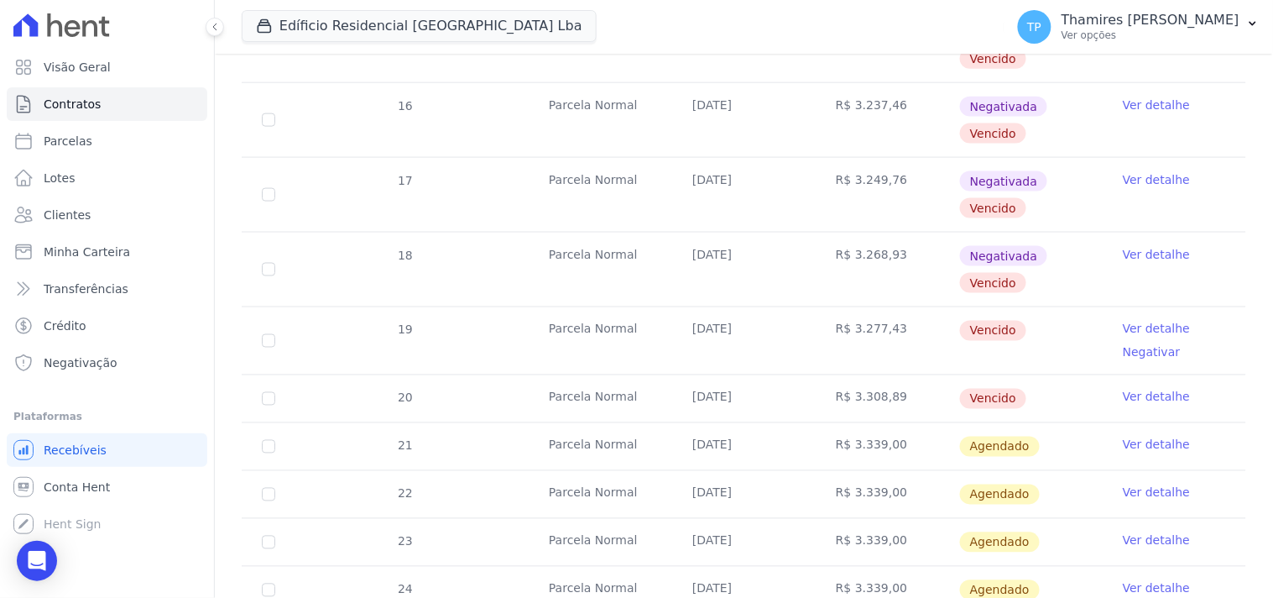
click at [1134, 346] on link "Negativar" at bounding box center [1152, 352] width 58 height 13
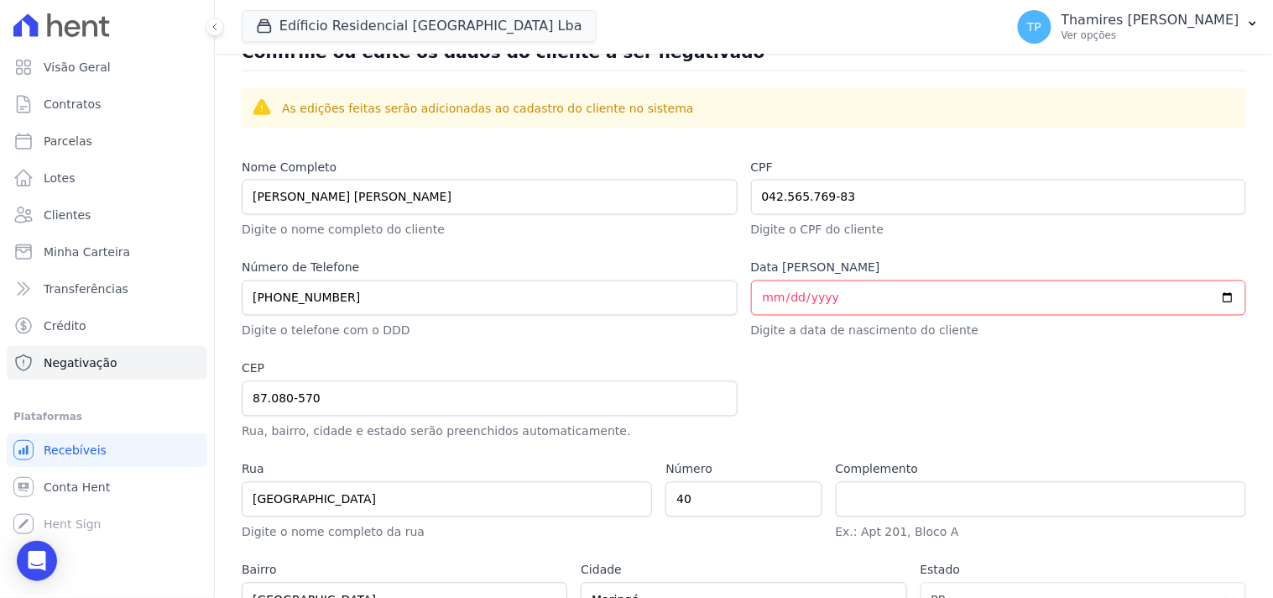
scroll to position [829, 0]
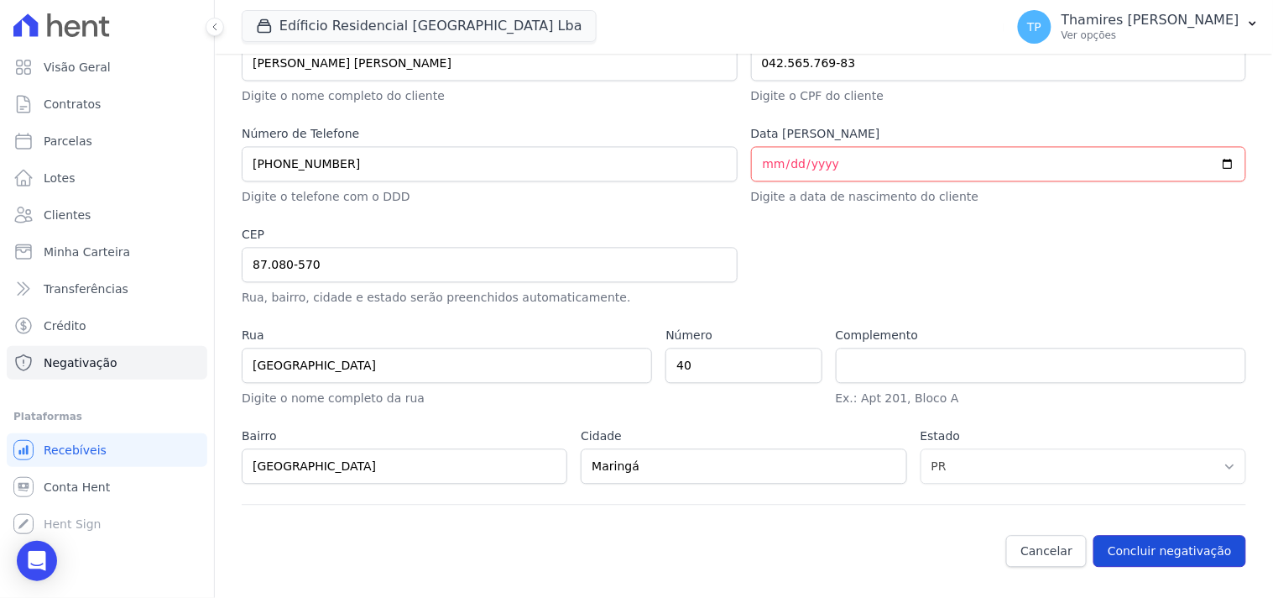
click at [1145, 551] on button "Concluir negativação" at bounding box center [1170, 552] width 153 height 32
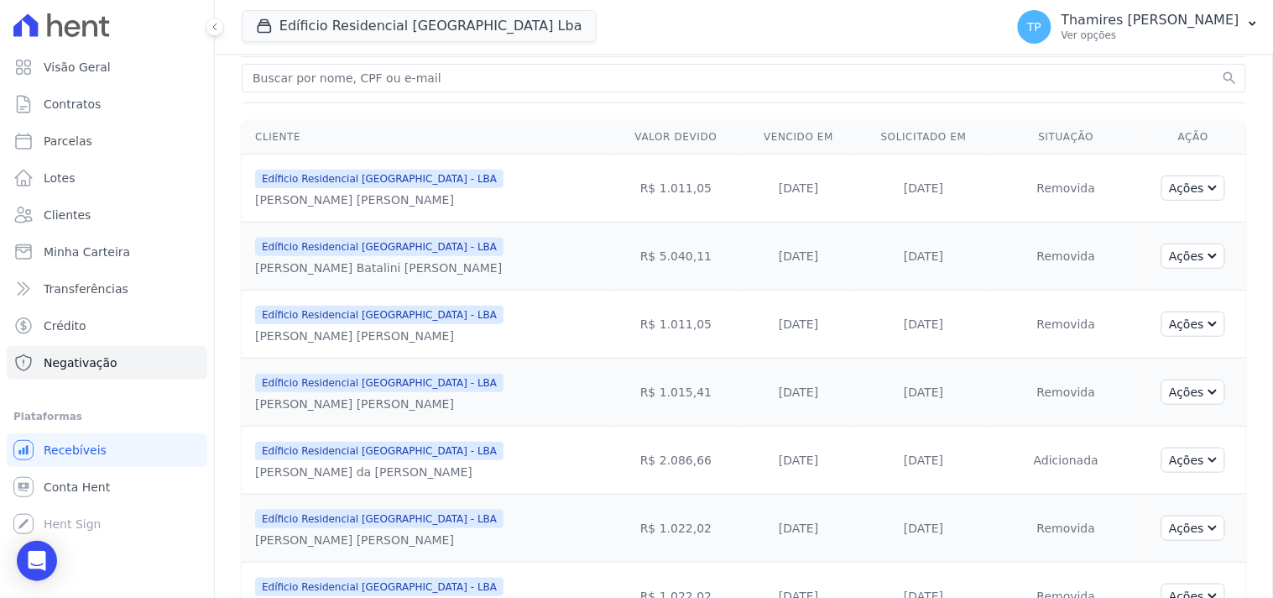
scroll to position [559, 0]
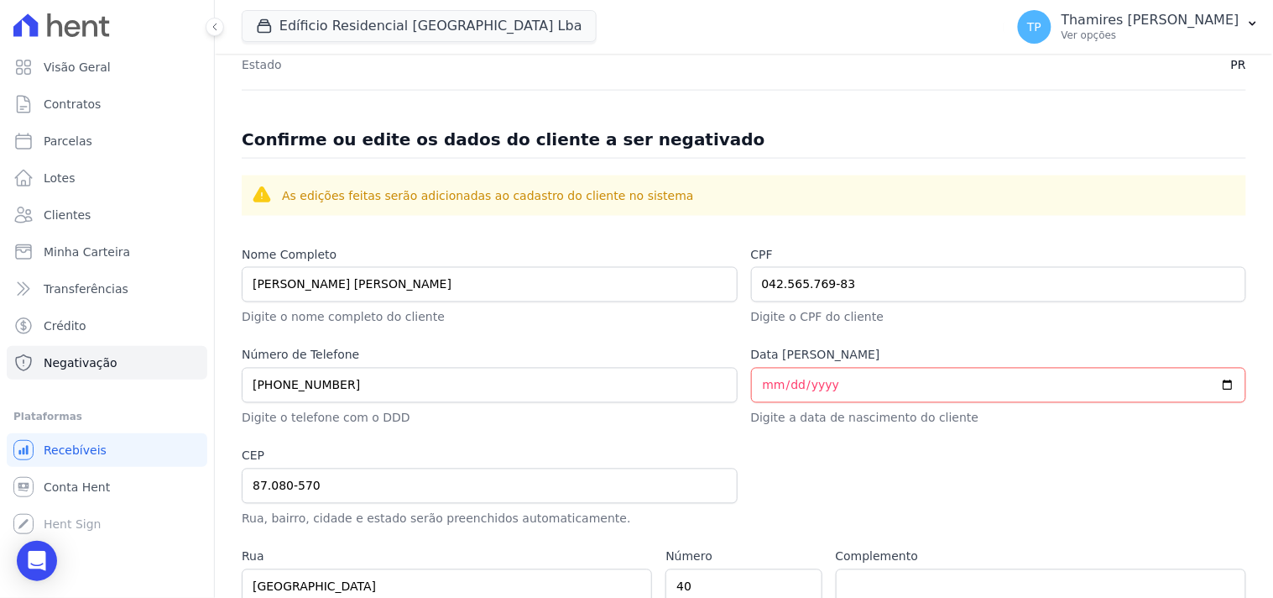
scroll to position [652, 0]
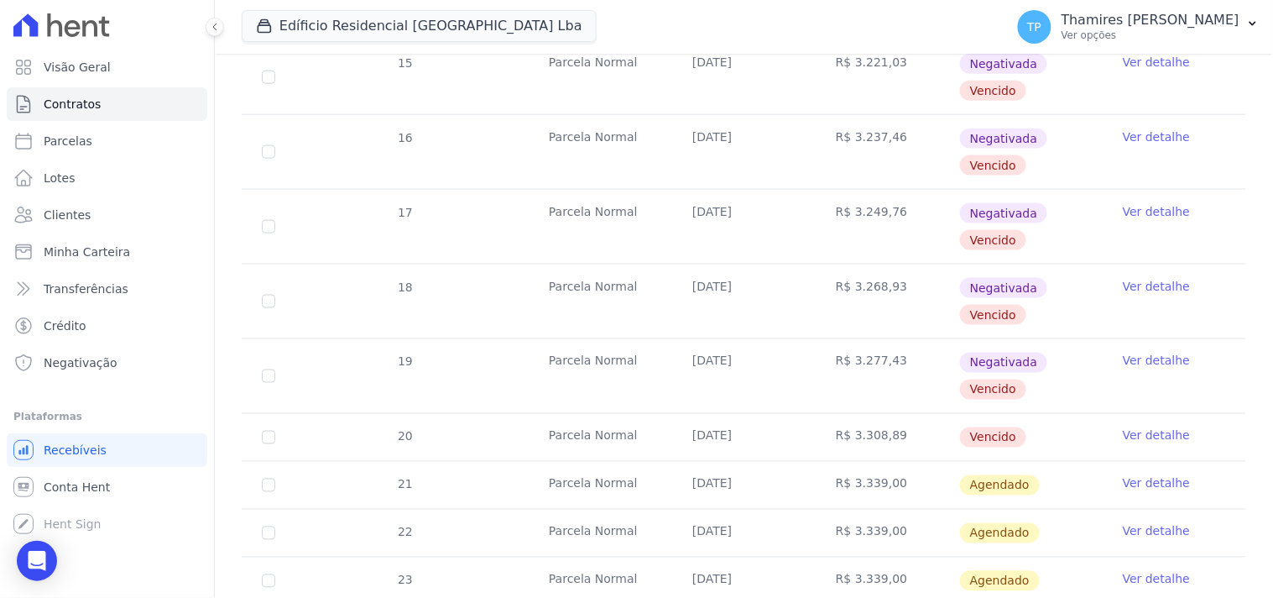
scroll to position [559, 0]
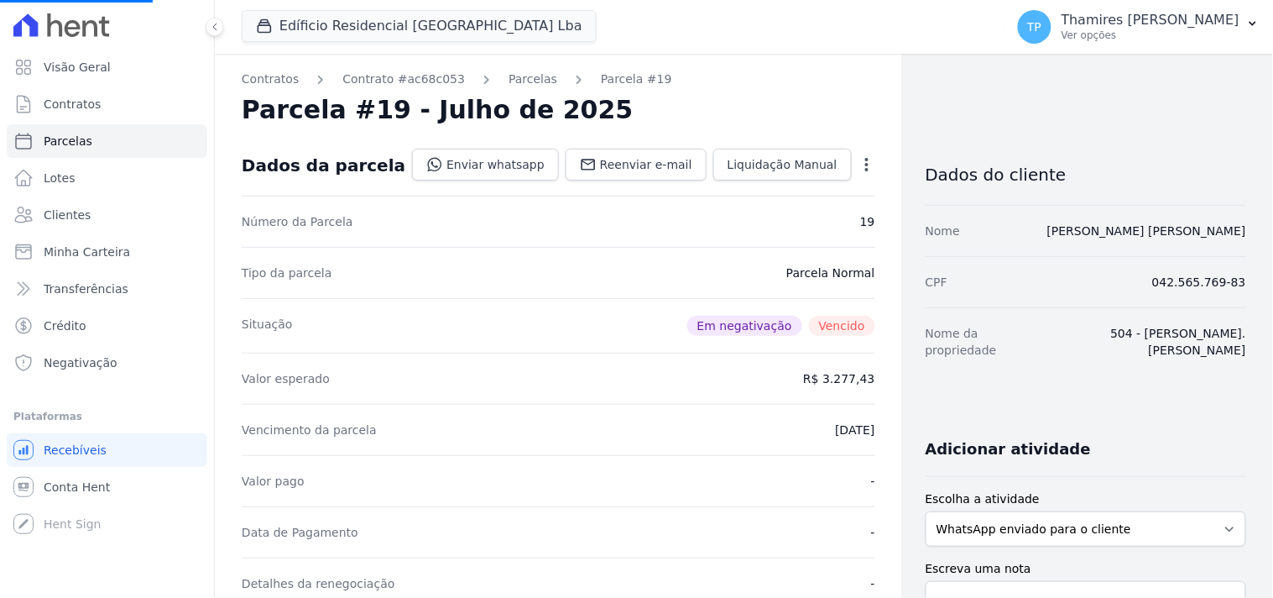
select select
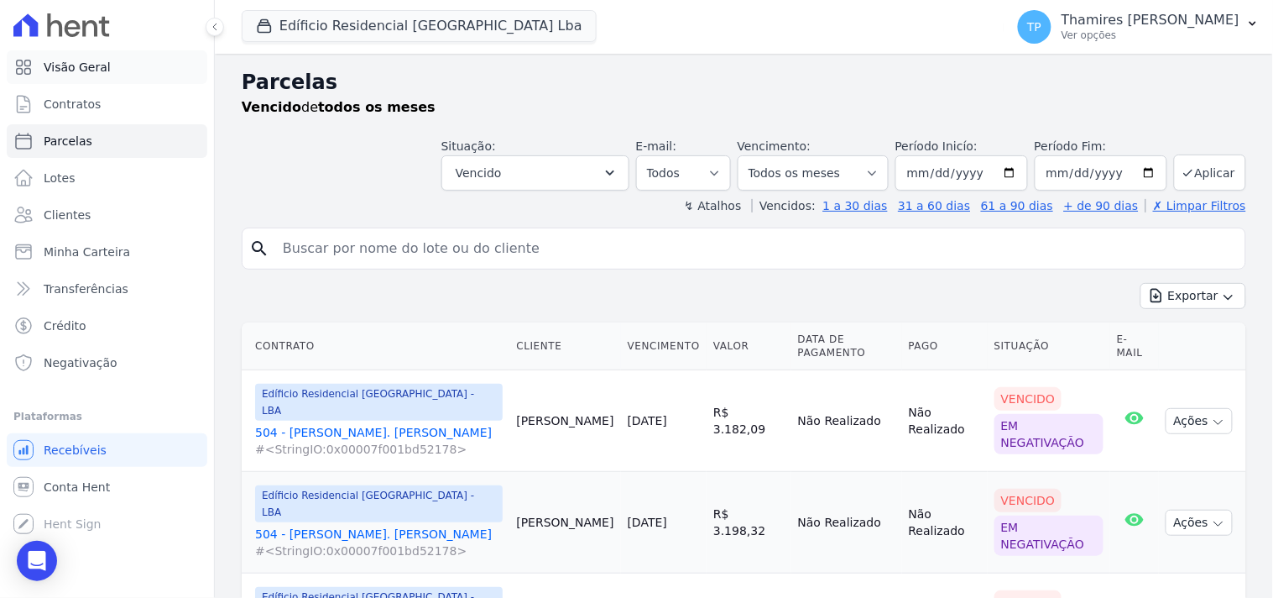
click at [53, 70] on span "Visão Geral" at bounding box center [77, 67] width 67 height 17
